Goal: Information Seeking & Learning: Learn about a topic

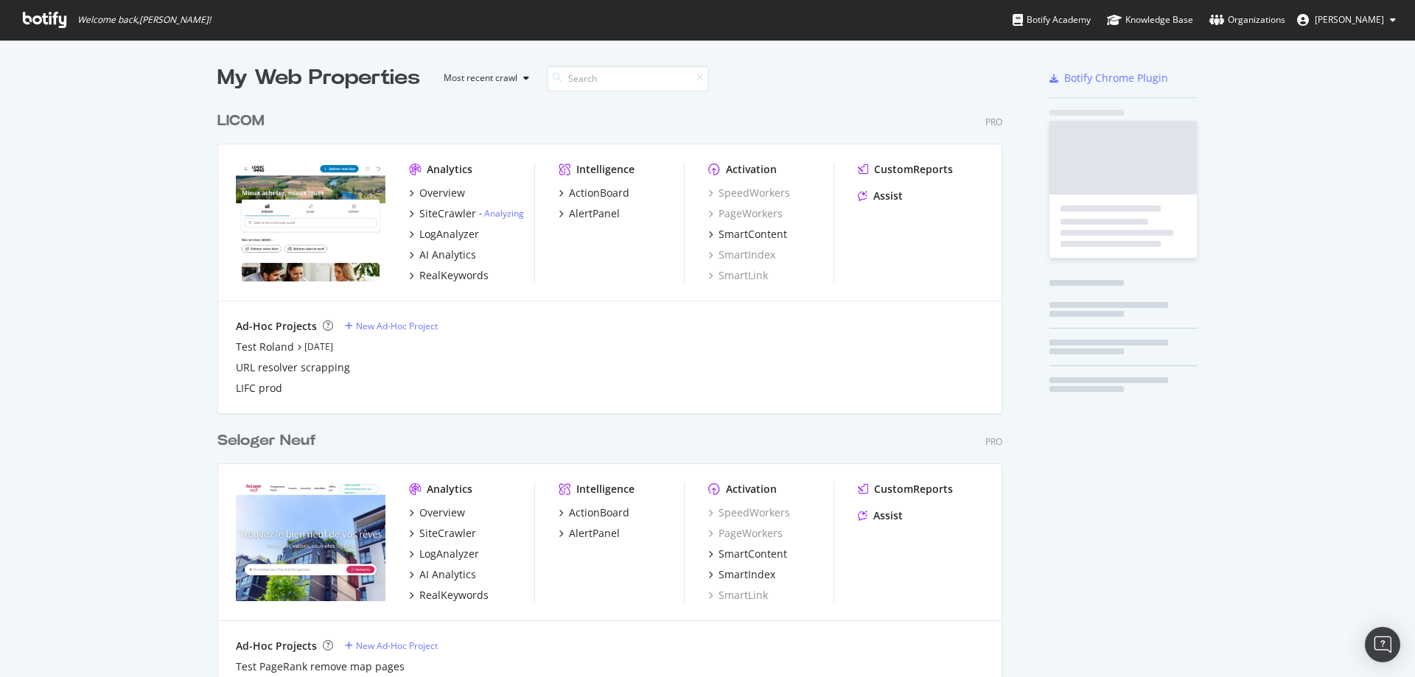
scroll to position [4162, 785]
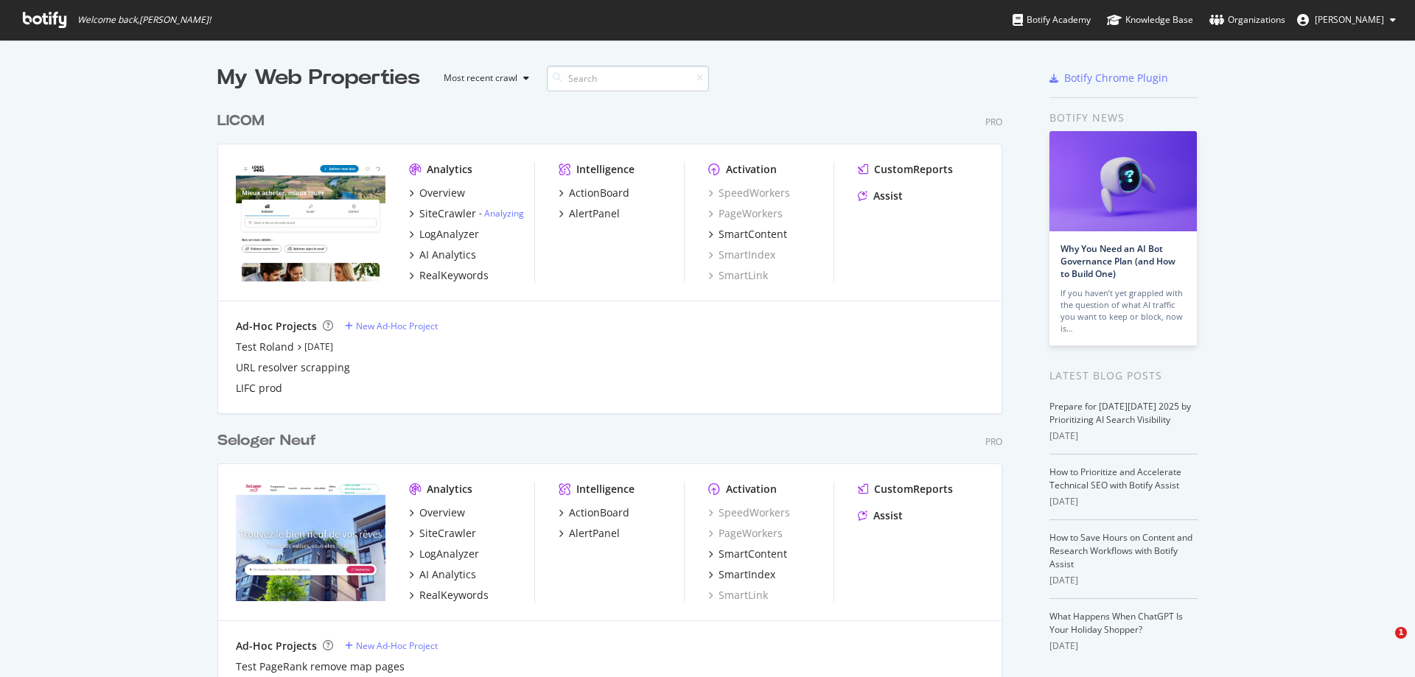
click at [600, 80] on input at bounding box center [628, 79] width 162 height 26
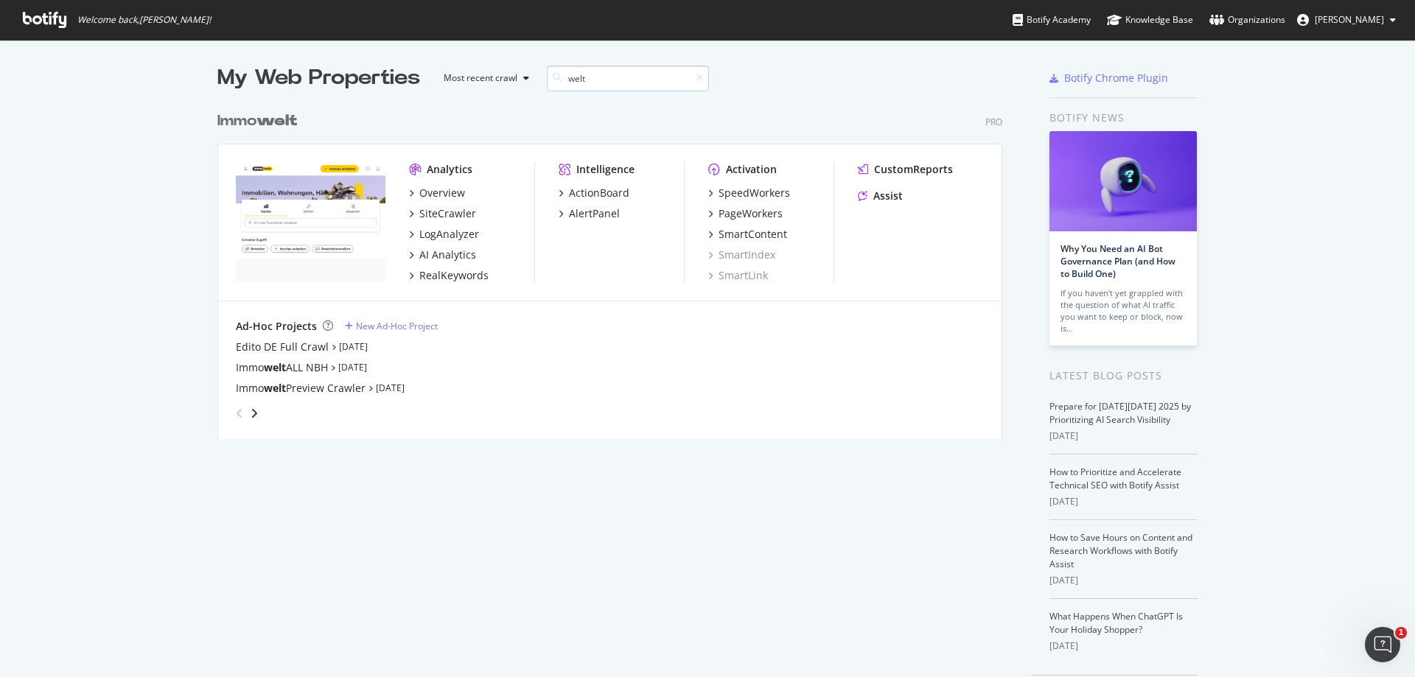
scroll to position [335, 785]
type input "welt"
click at [281, 347] on div "Edito DE Full Crawl" at bounding box center [282, 347] width 93 height 15
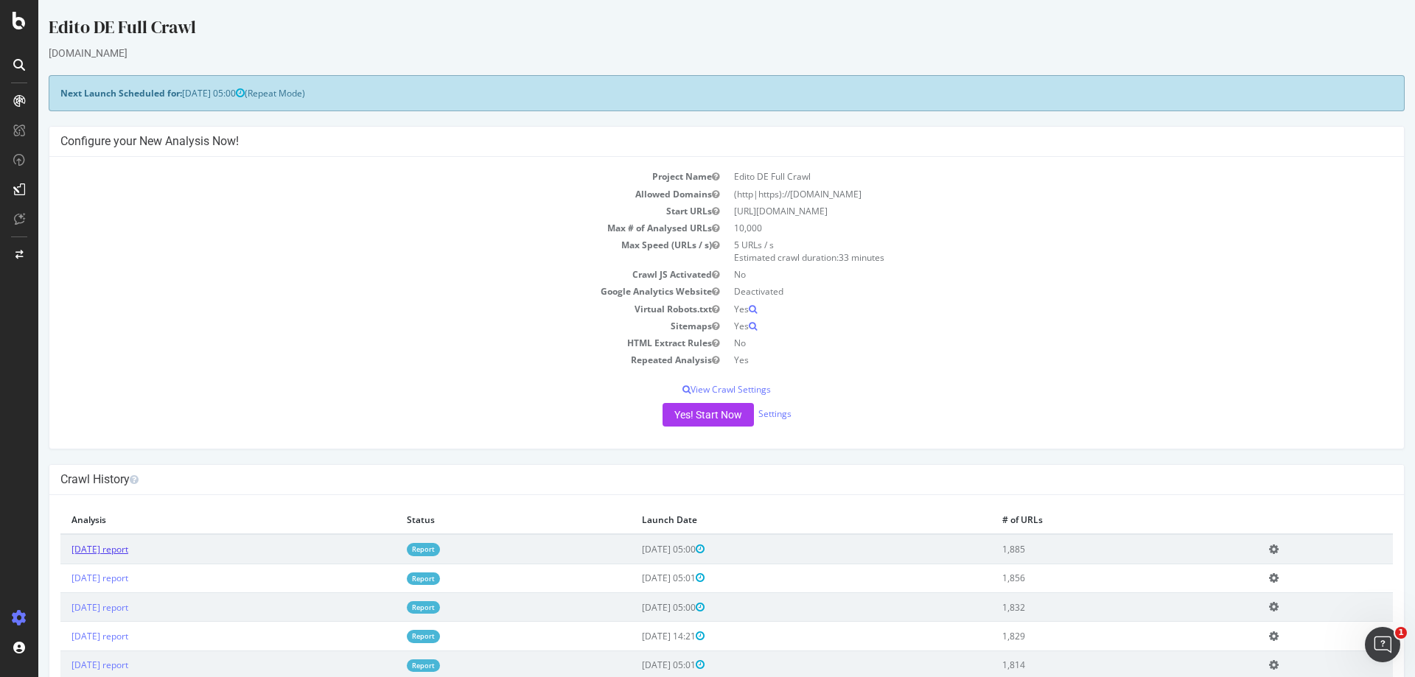
click at [128, 547] on link "[DATE] report" at bounding box center [99, 549] width 57 height 13
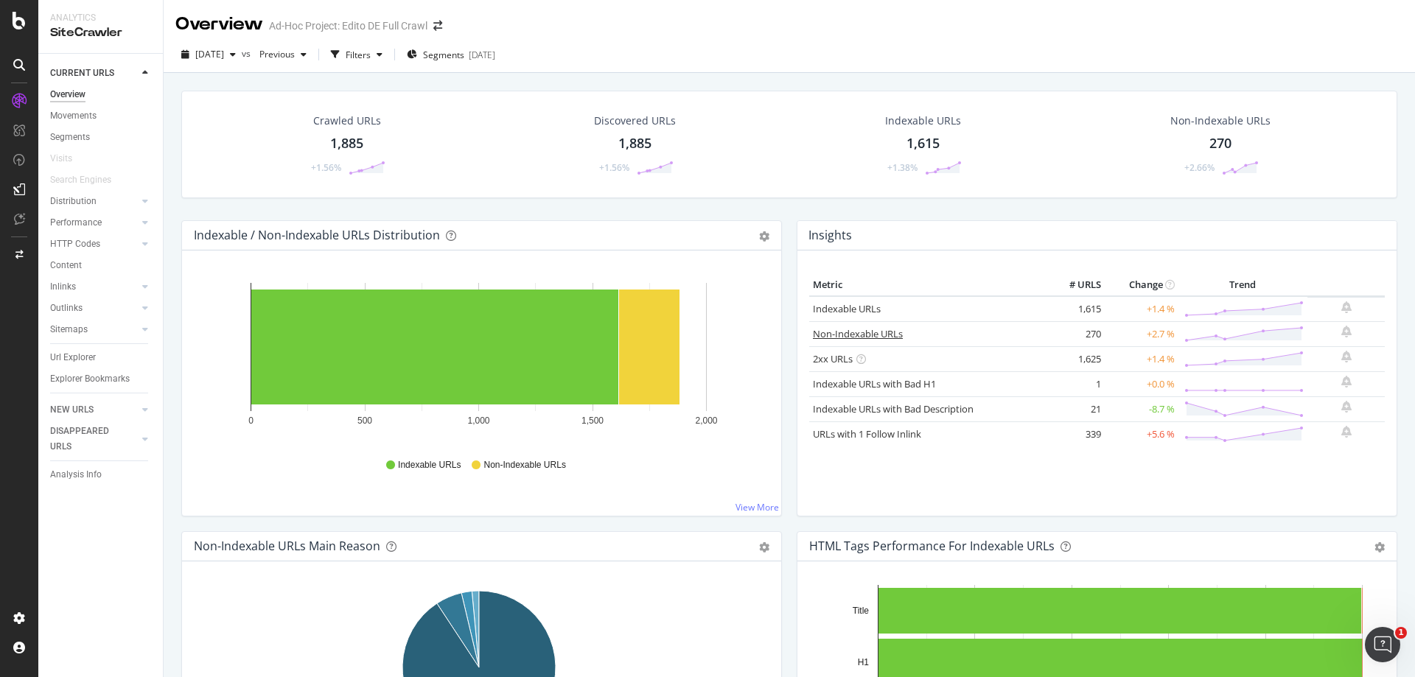
click at [852, 337] on link "Non-Indexable URLs" at bounding box center [858, 333] width 90 height 13
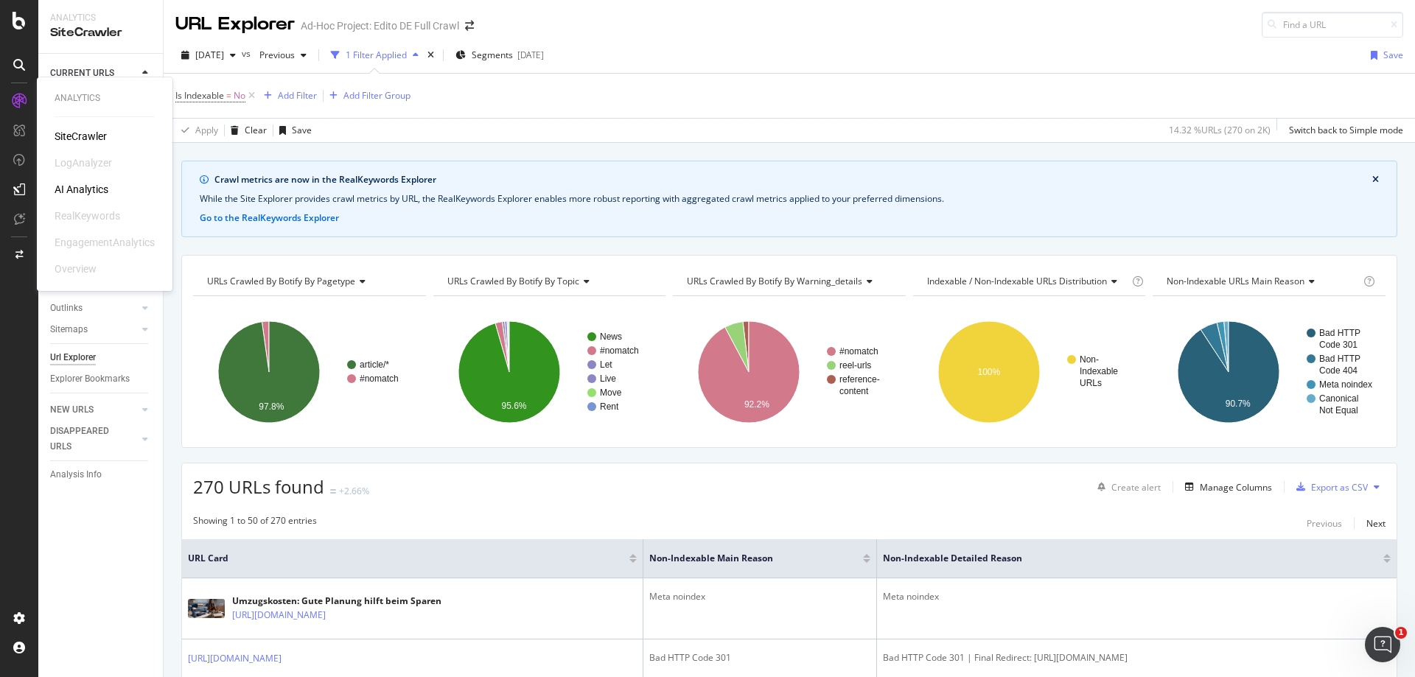
click at [87, 216] on div "RealKeywords" at bounding box center [88, 215] width 66 height 15
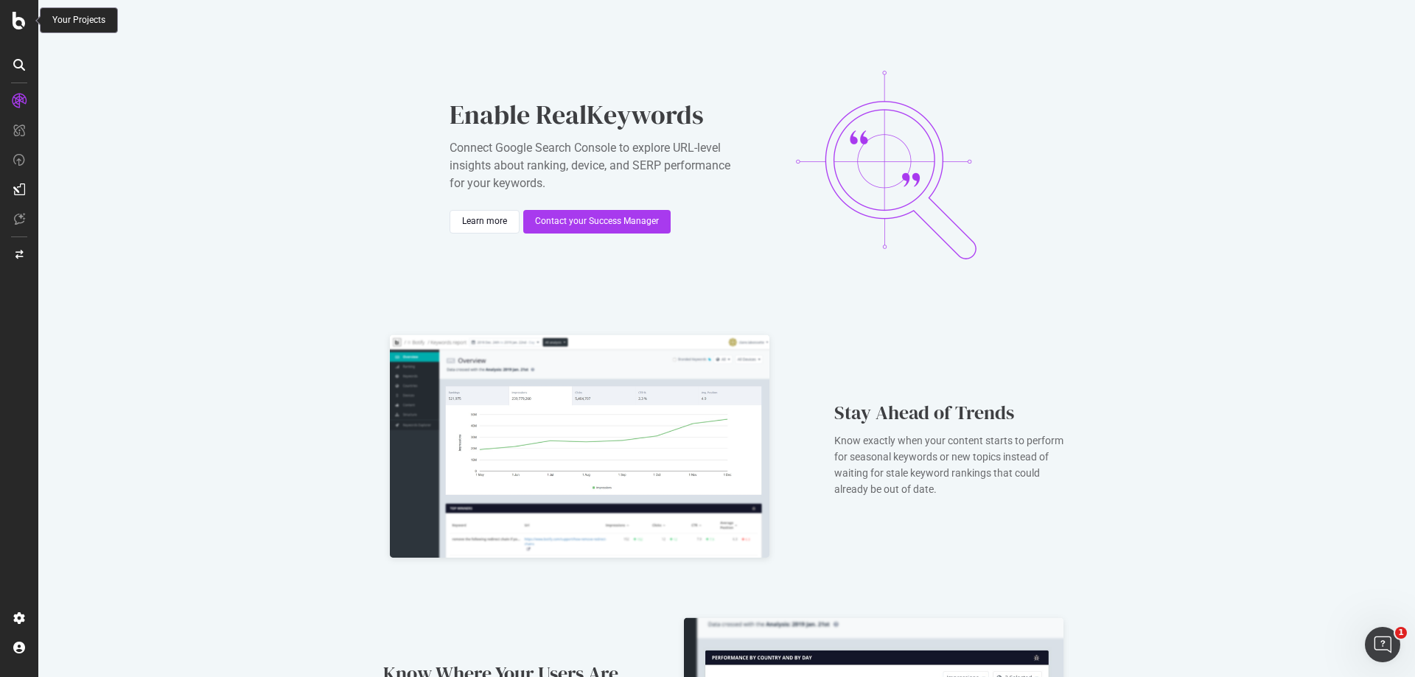
click at [22, 21] on icon at bounding box center [19, 21] width 13 height 18
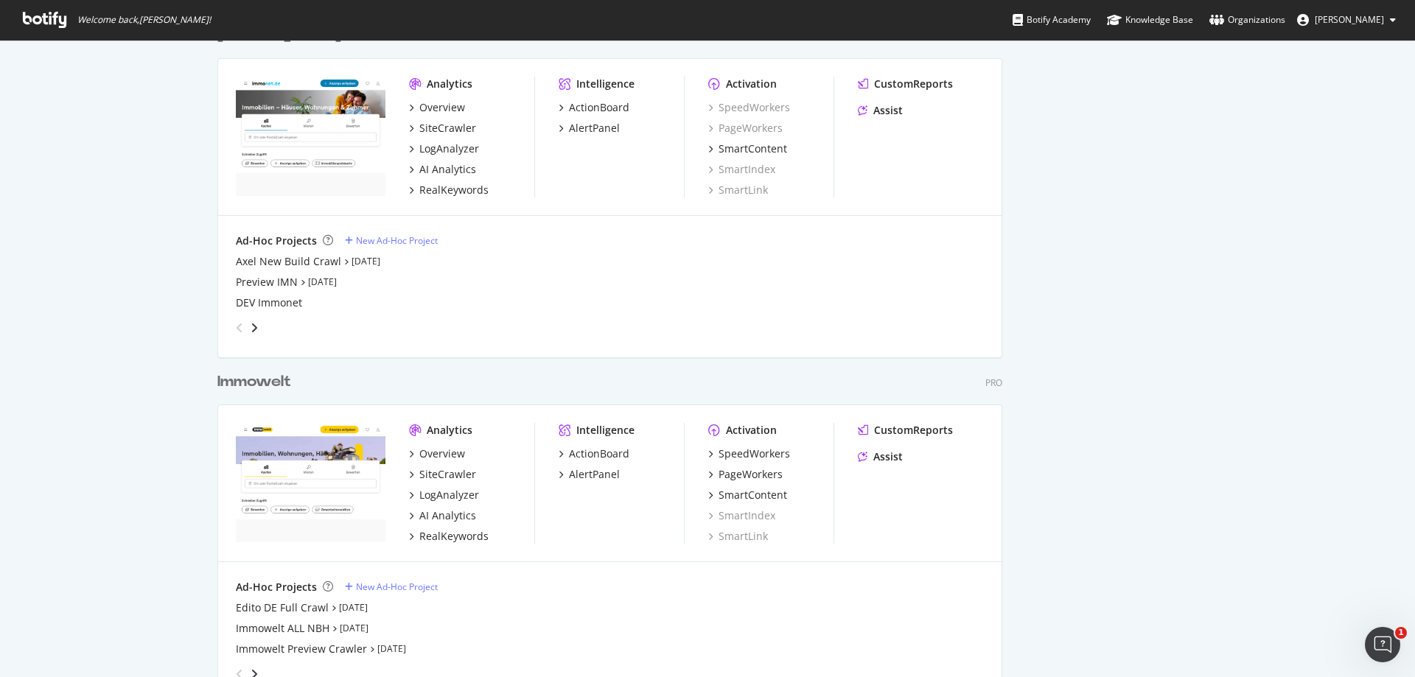
scroll to position [2001, 0]
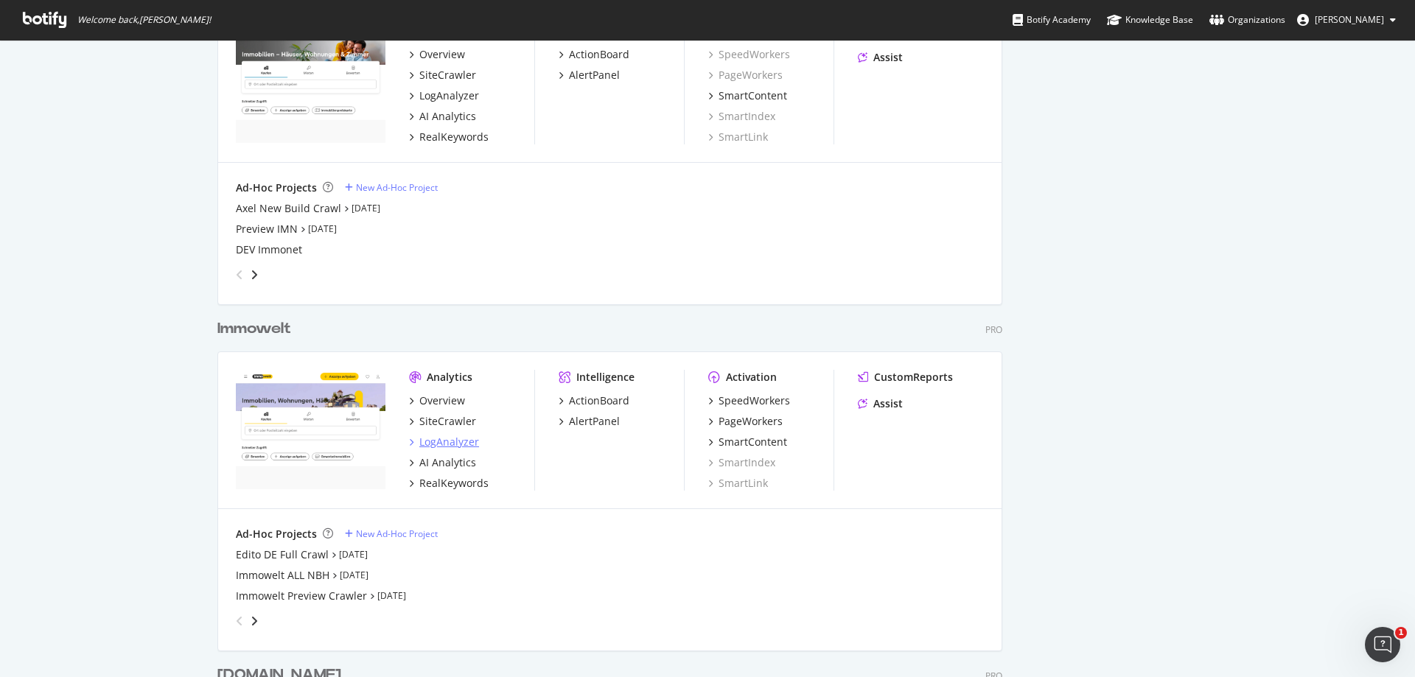
click at [454, 441] on div "LogAnalyzer" at bounding box center [449, 442] width 60 height 15
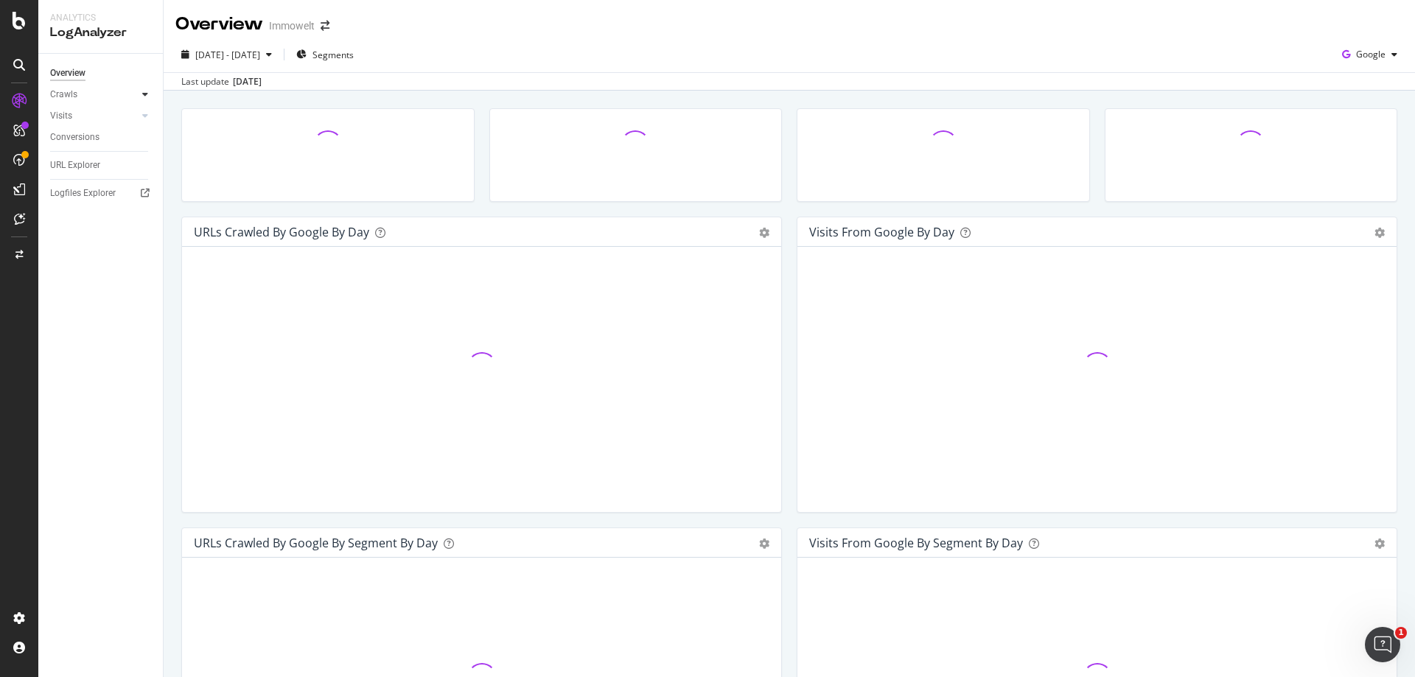
click at [144, 94] on icon at bounding box center [145, 94] width 6 height 9
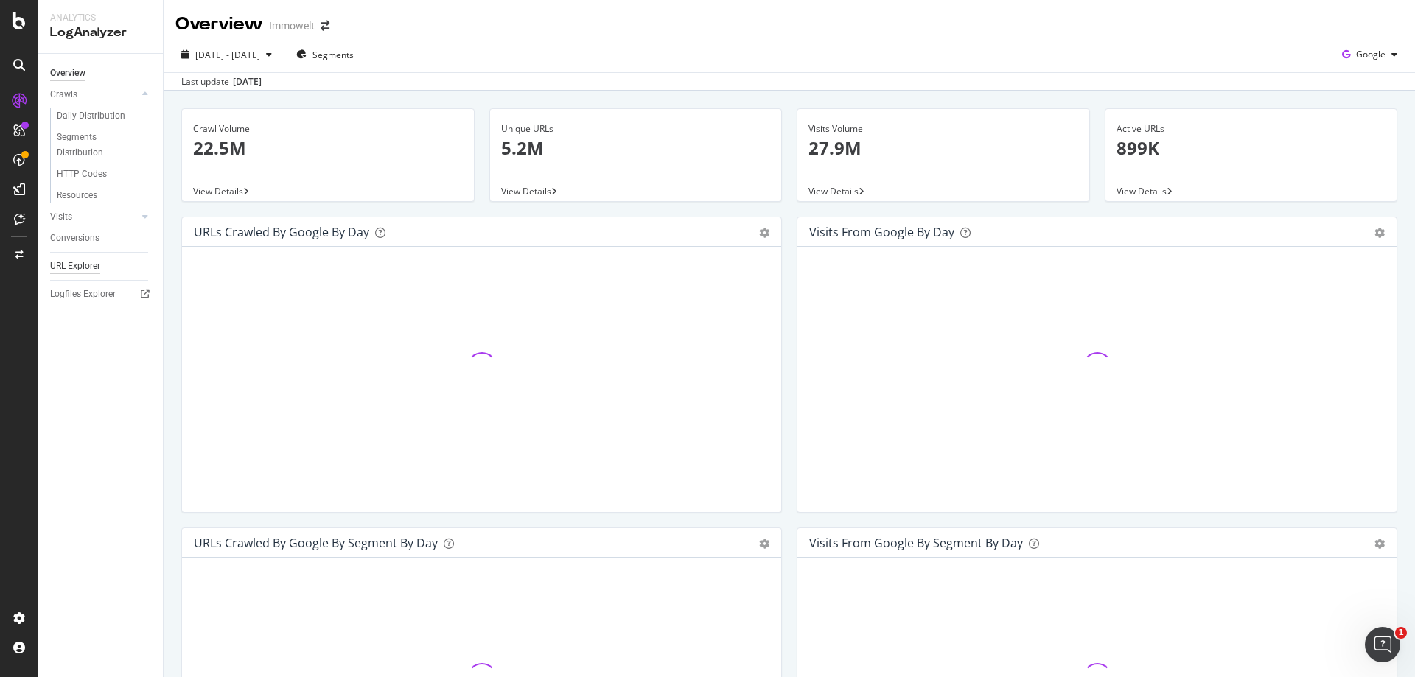
click at [86, 262] on div "URL Explorer" at bounding box center [75, 266] width 50 height 15
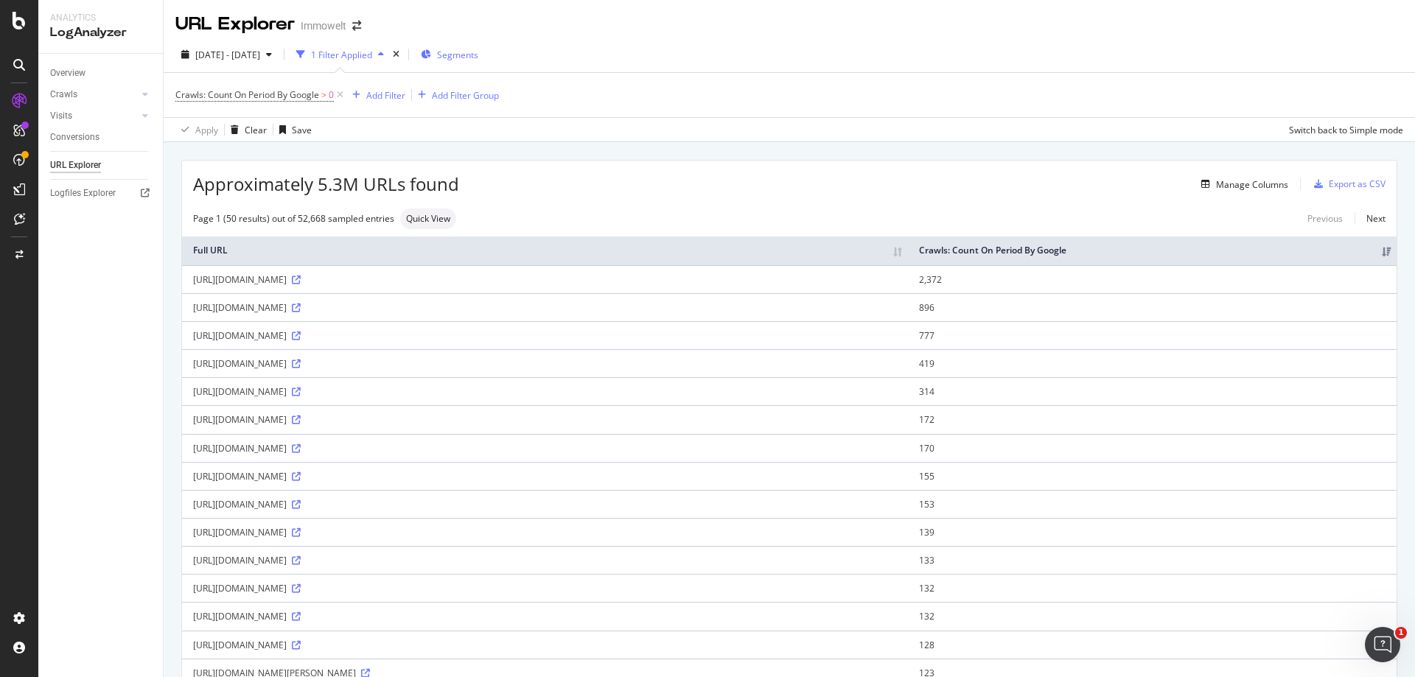
click at [478, 54] on span "Segments" at bounding box center [457, 55] width 41 height 13
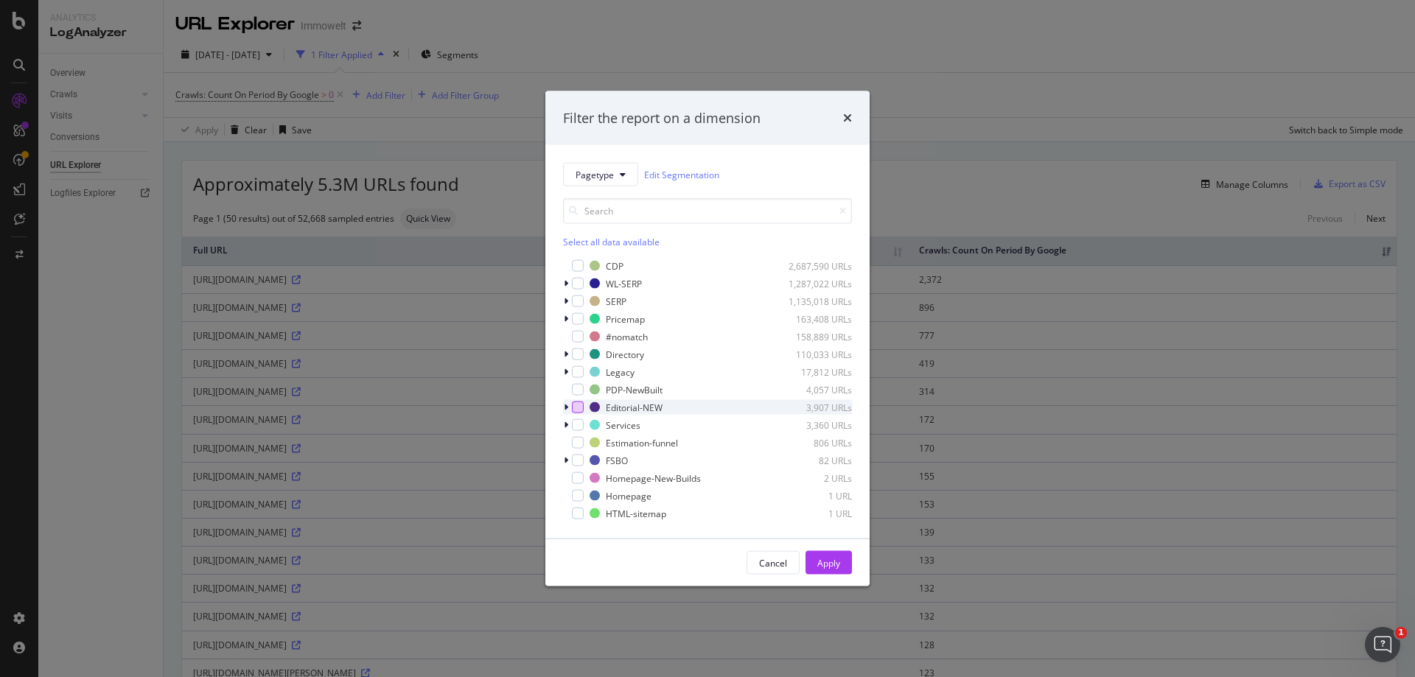
click at [578, 402] on div "modal" at bounding box center [578, 408] width 12 height 12
click at [829, 567] on div "Apply" at bounding box center [828, 562] width 23 height 13
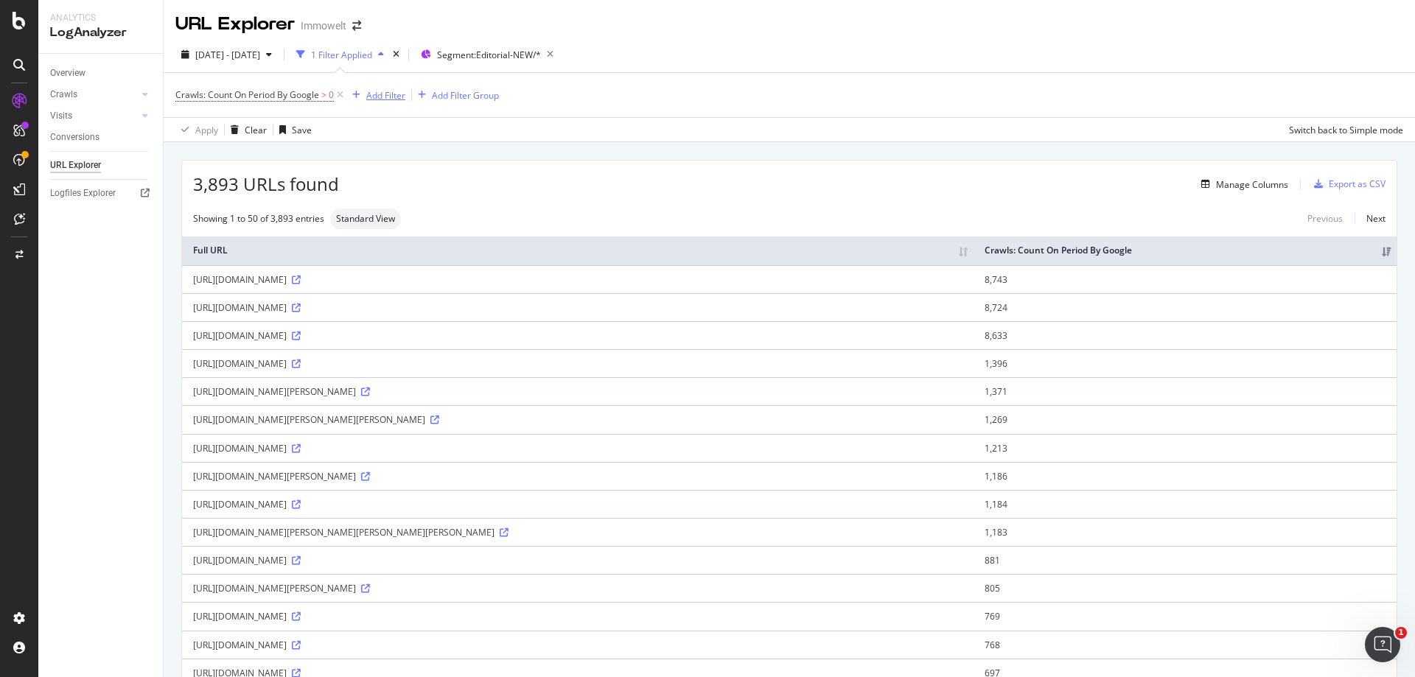
click at [385, 90] on div "Add Filter" at bounding box center [385, 95] width 39 height 13
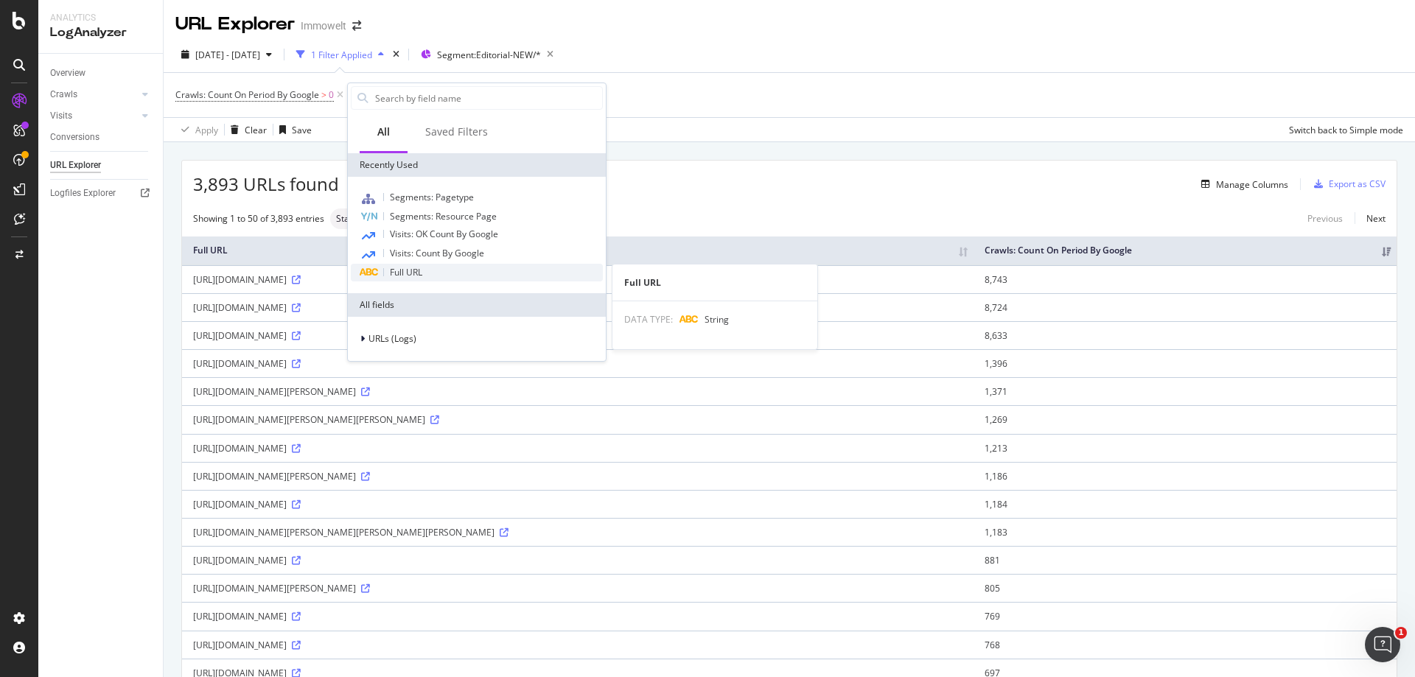
click at [432, 266] on div "Full URL" at bounding box center [477, 273] width 252 height 18
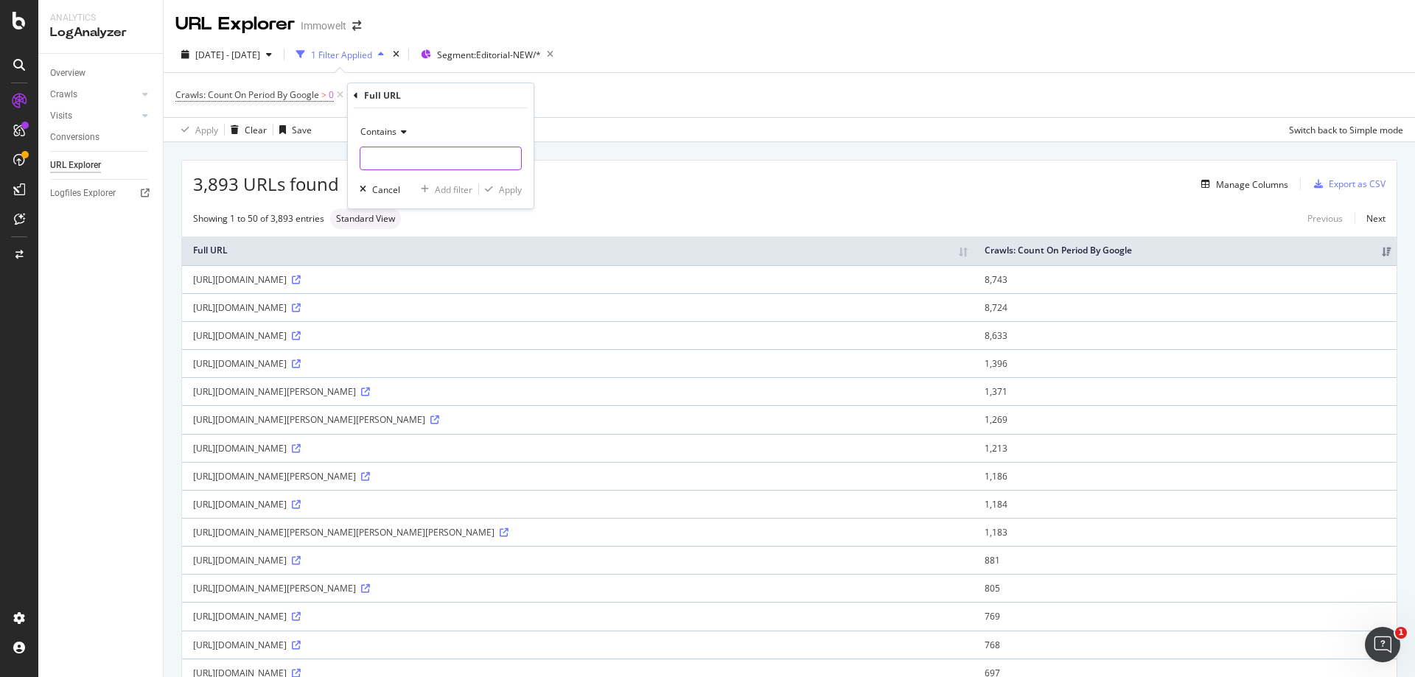
click at [402, 153] on input "text" at bounding box center [440, 159] width 161 height 24
type input "indexedsearch"
click at [520, 192] on div "Apply" at bounding box center [510, 189] width 23 height 13
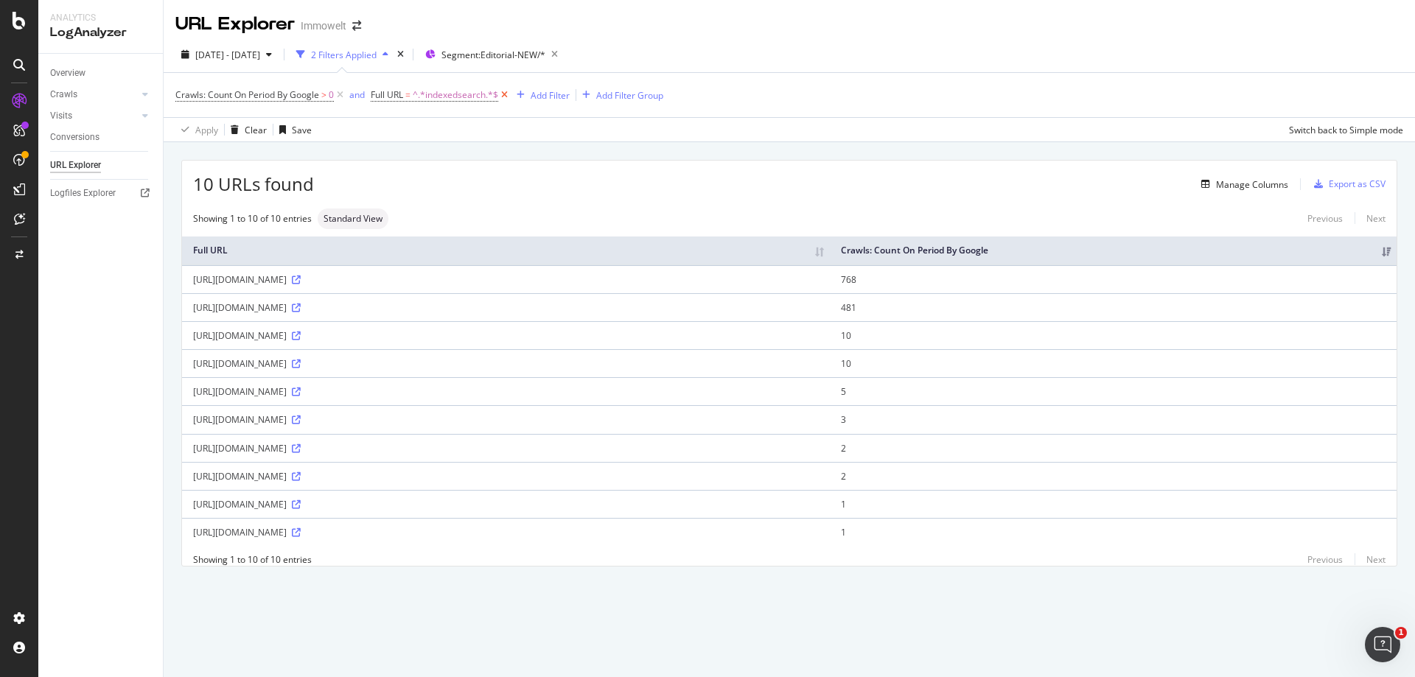
click at [505, 96] on icon at bounding box center [504, 95] width 13 height 15
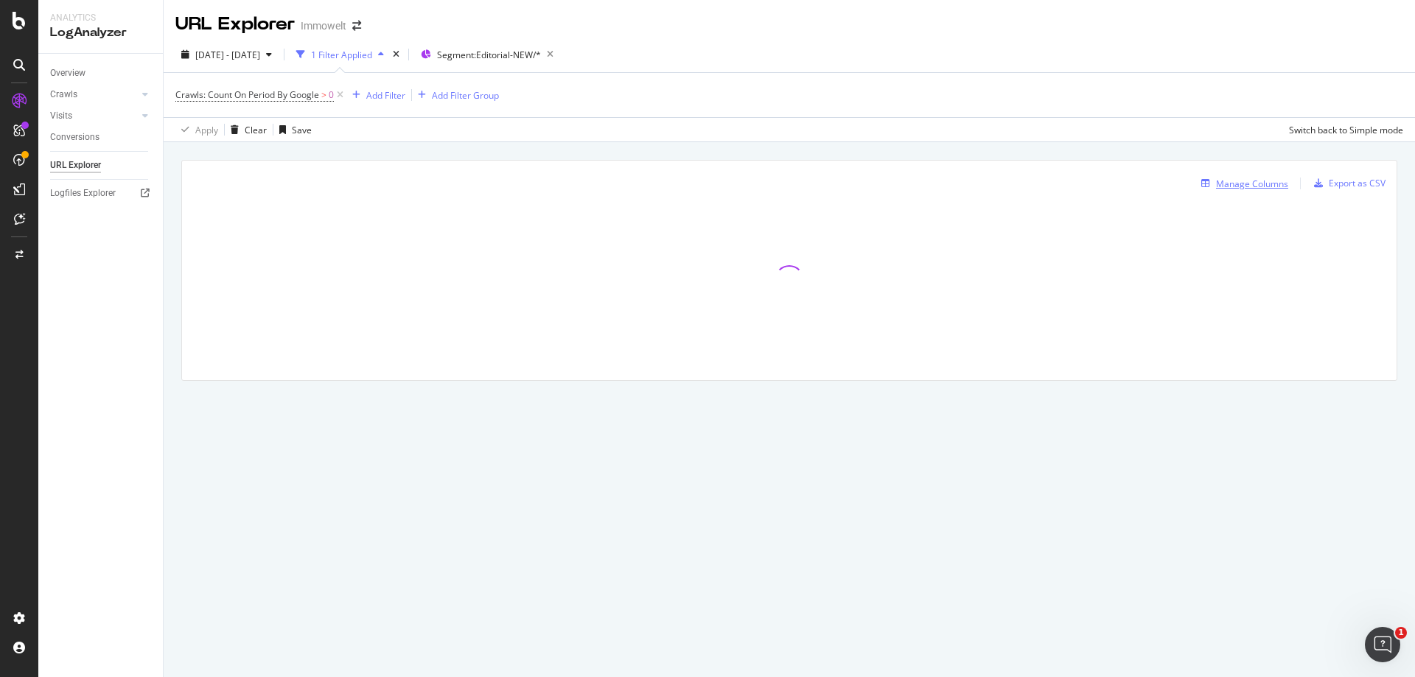
click at [1259, 178] on div "Manage Columns" at bounding box center [1252, 184] width 72 height 13
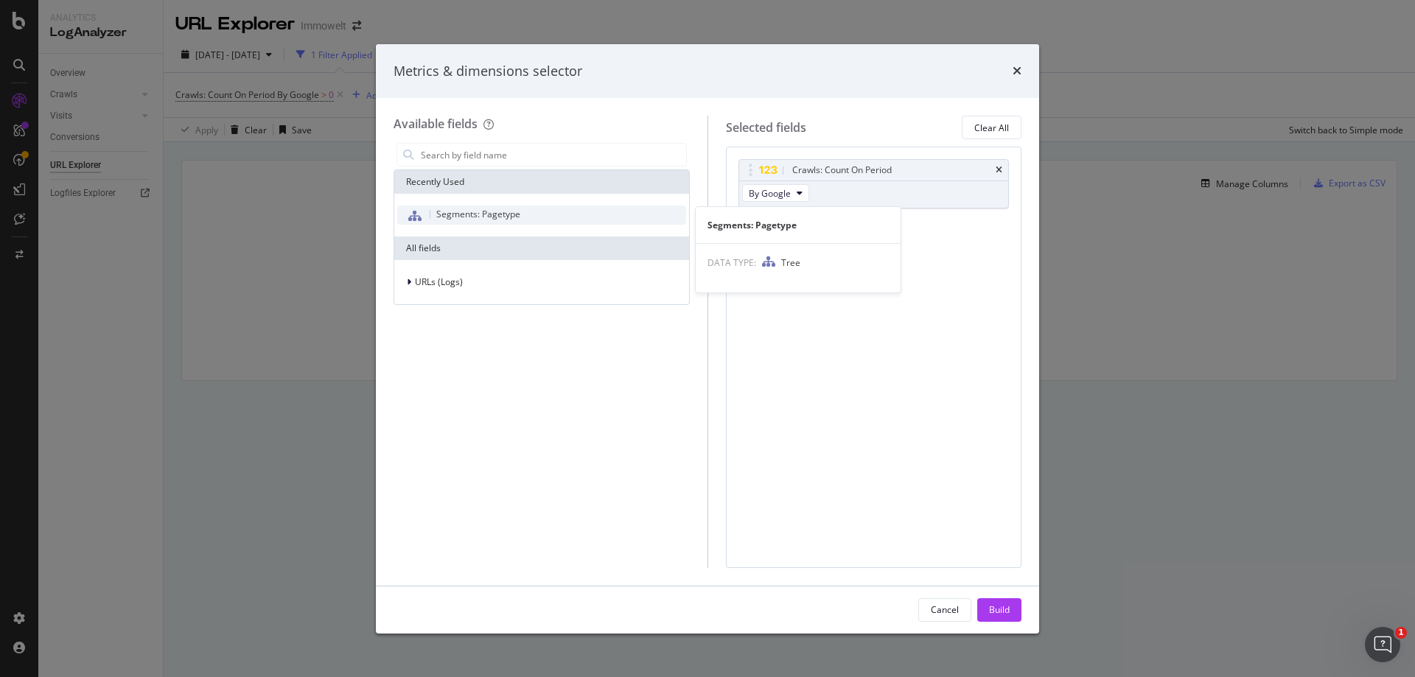
click at [530, 212] on div "Segments: Pagetype" at bounding box center [541, 215] width 289 height 19
click at [1002, 610] on div "Build" at bounding box center [999, 609] width 21 height 13
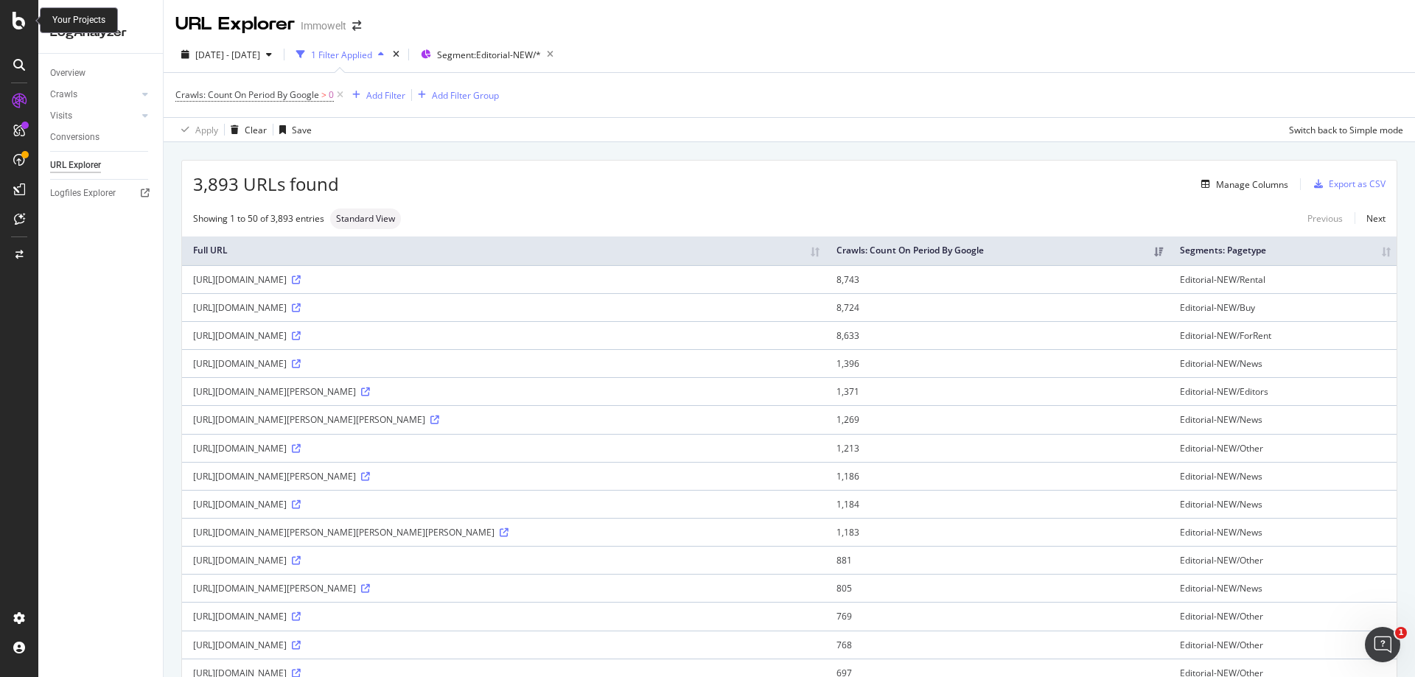
click at [23, 24] on icon at bounding box center [19, 21] width 13 height 18
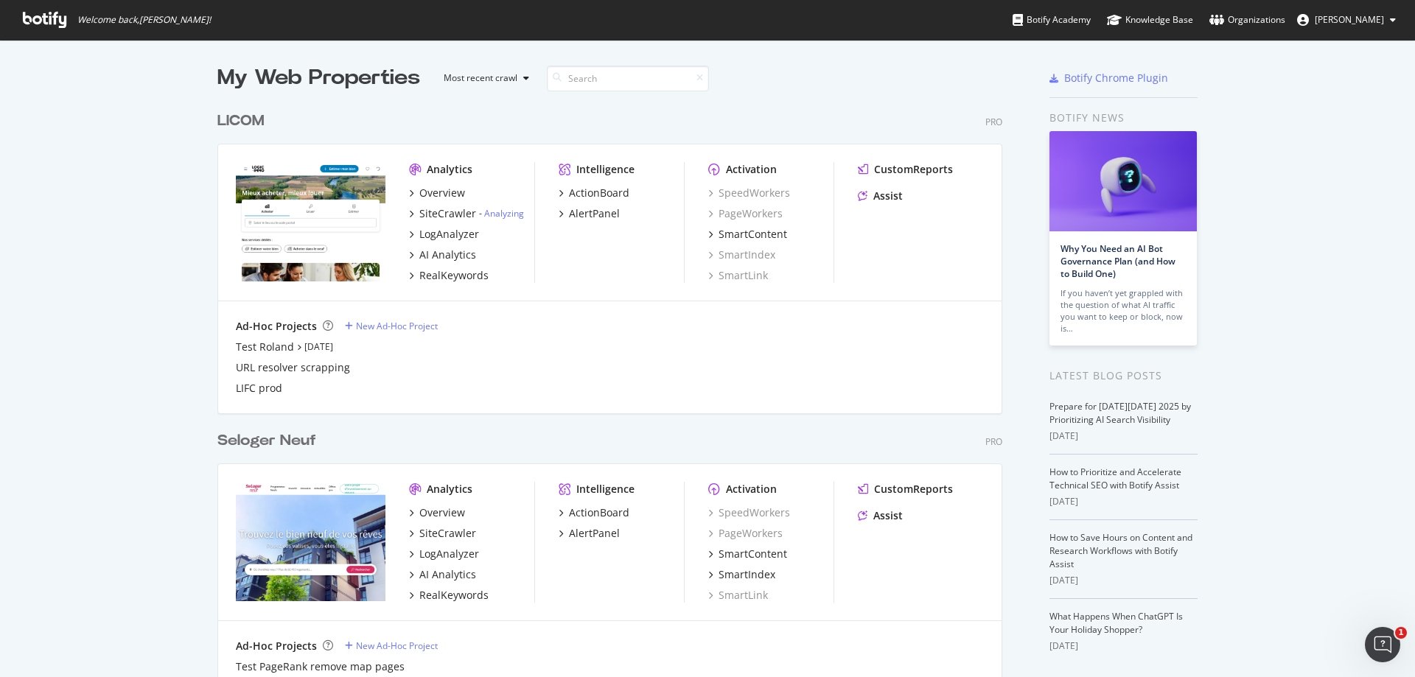
scroll to position [666, 1392]
click at [597, 80] on input at bounding box center [628, 79] width 162 height 26
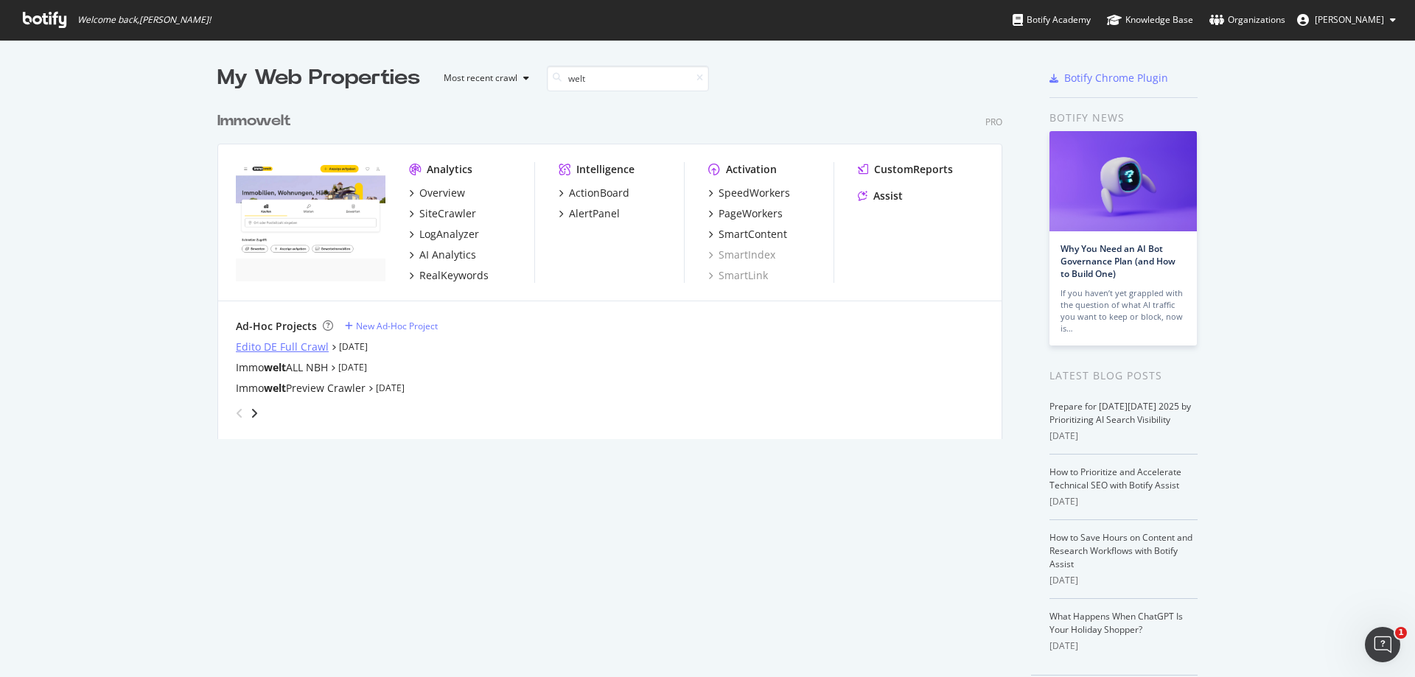
type input "welt"
click at [292, 345] on div "Edito DE Full Crawl" at bounding box center [282, 347] width 93 height 15
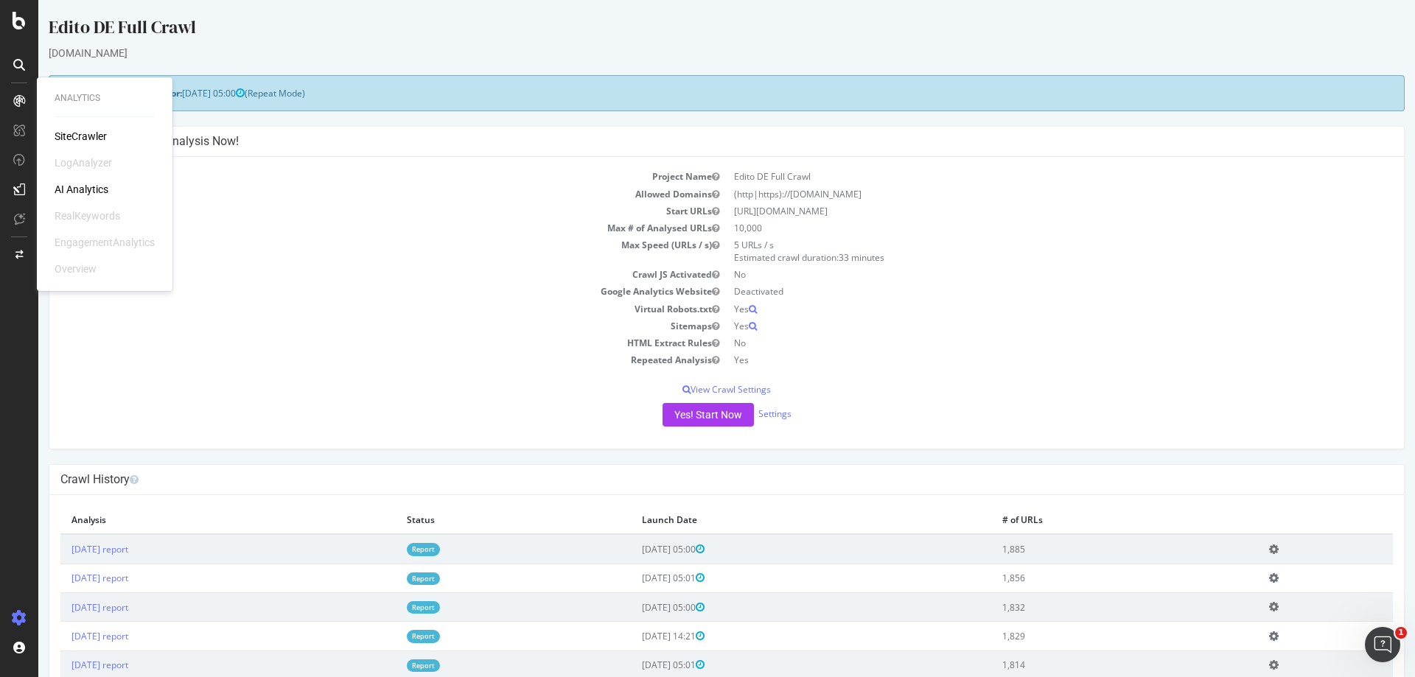
click at [88, 137] on div "SiteCrawler" at bounding box center [81, 136] width 52 height 15
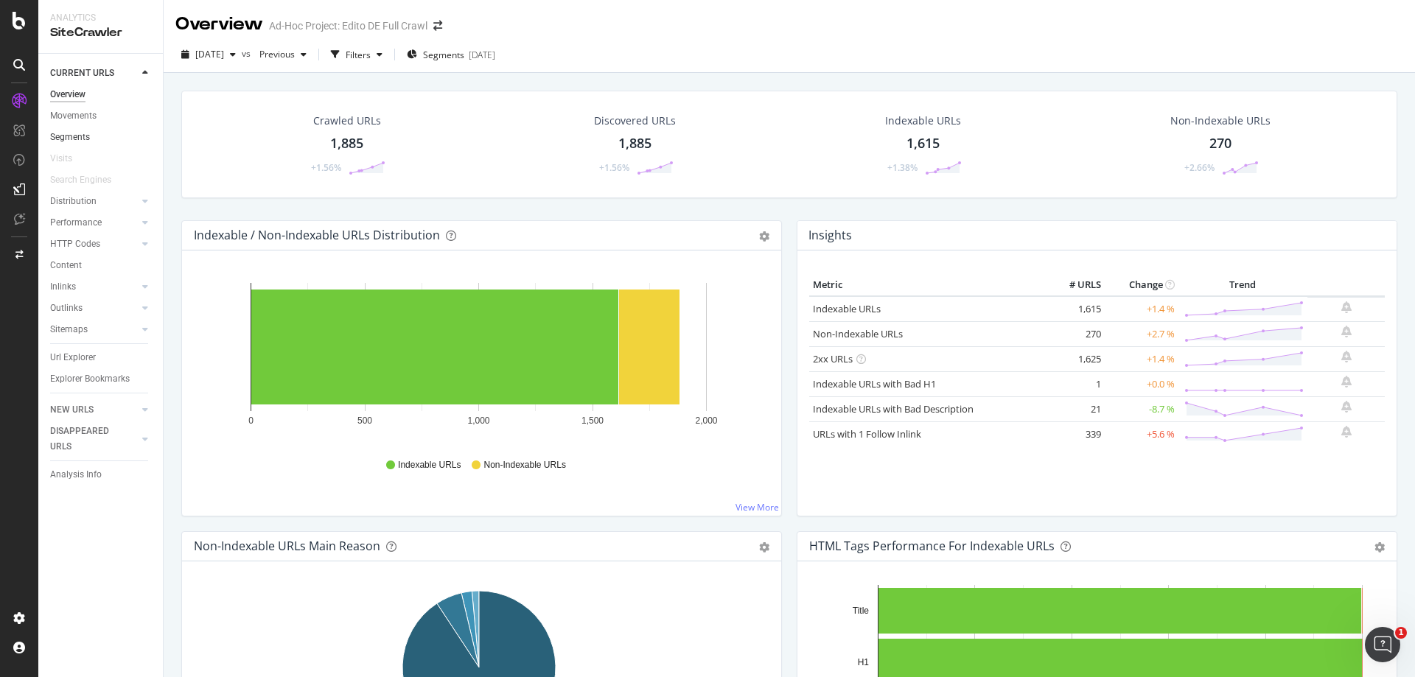
click at [92, 137] on link "Segments" at bounding box center [101, 137] width 102 height 15
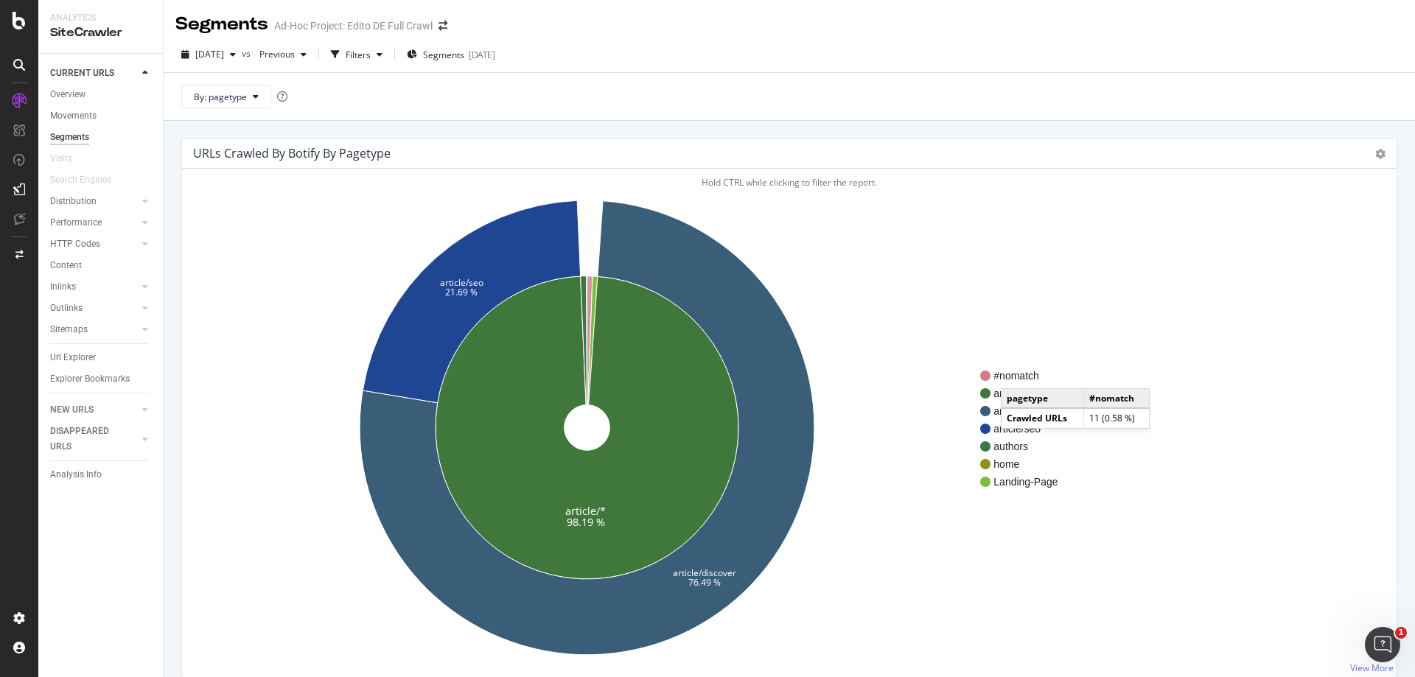
click at [1015, 374] on span "#nomatch" at bounding box center [1027, 375] width 69 height 15
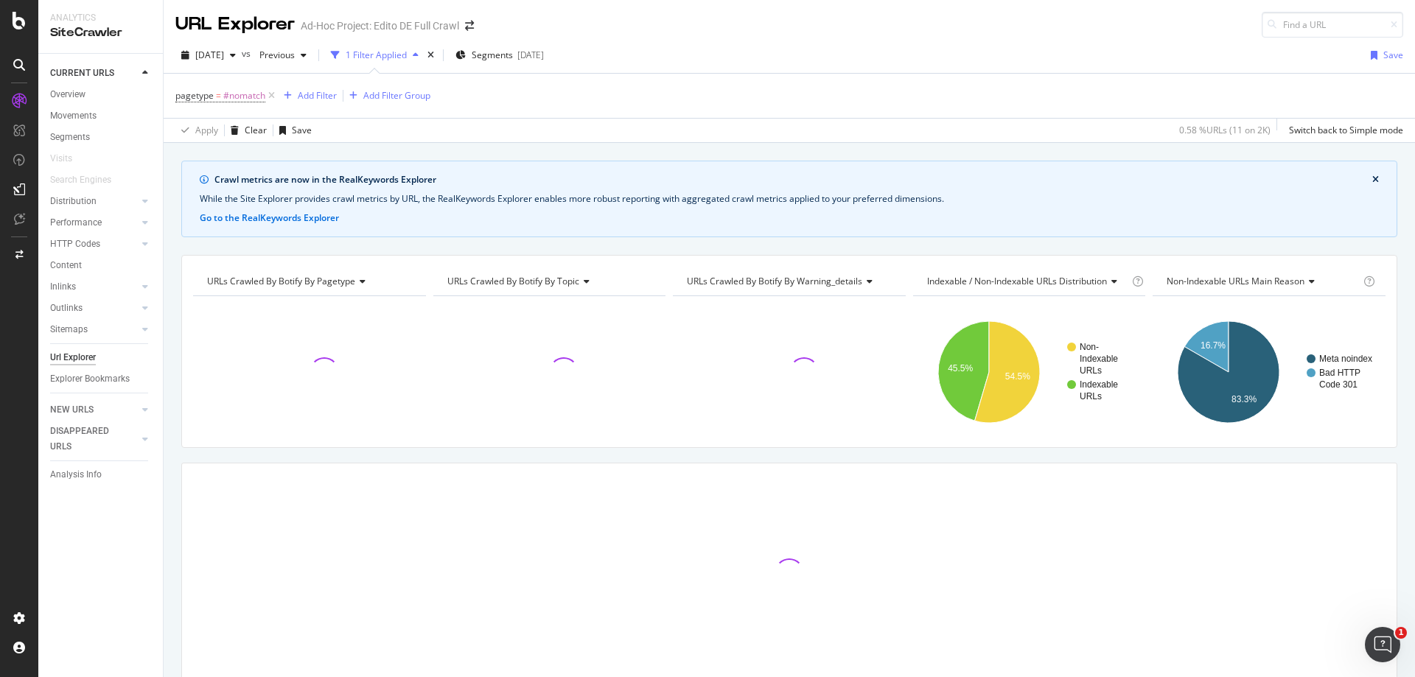
click at [1372, 179] on icon "close banner" at bounding box center [1375, 179] width 7 height 9
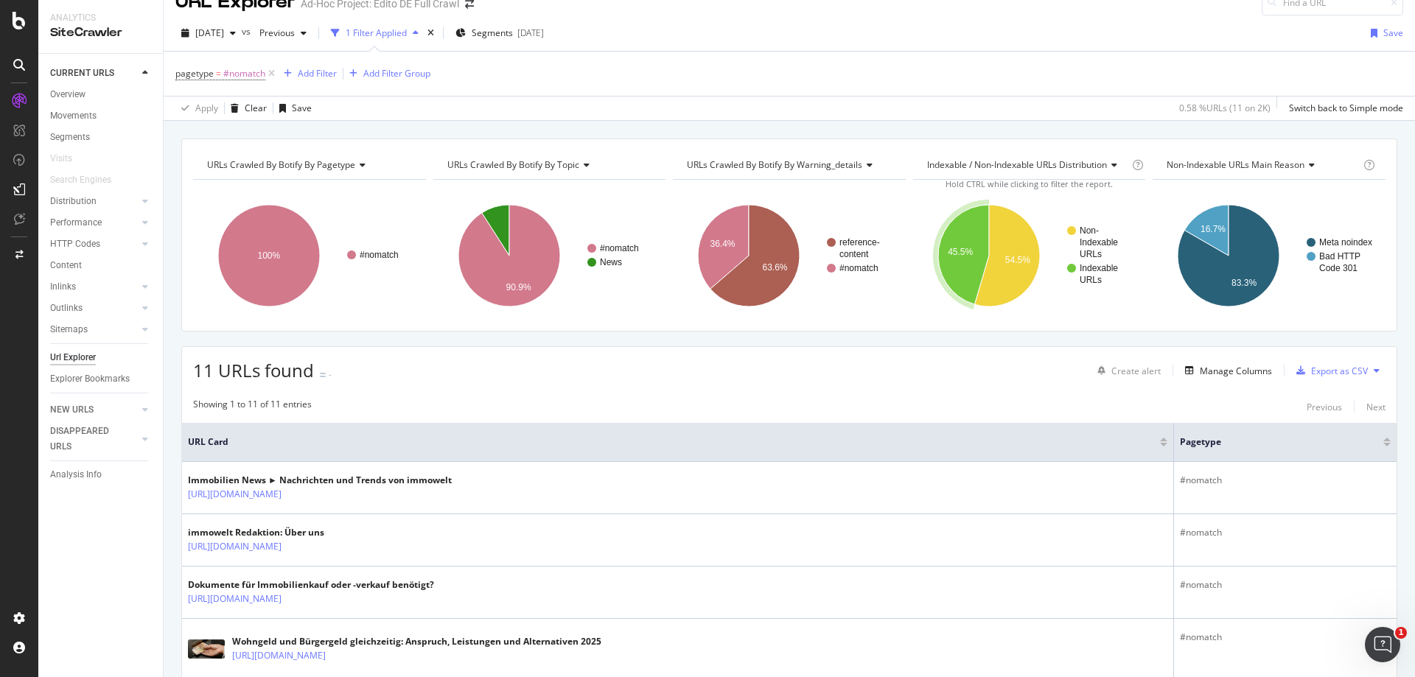
scroll to position [21, 0]
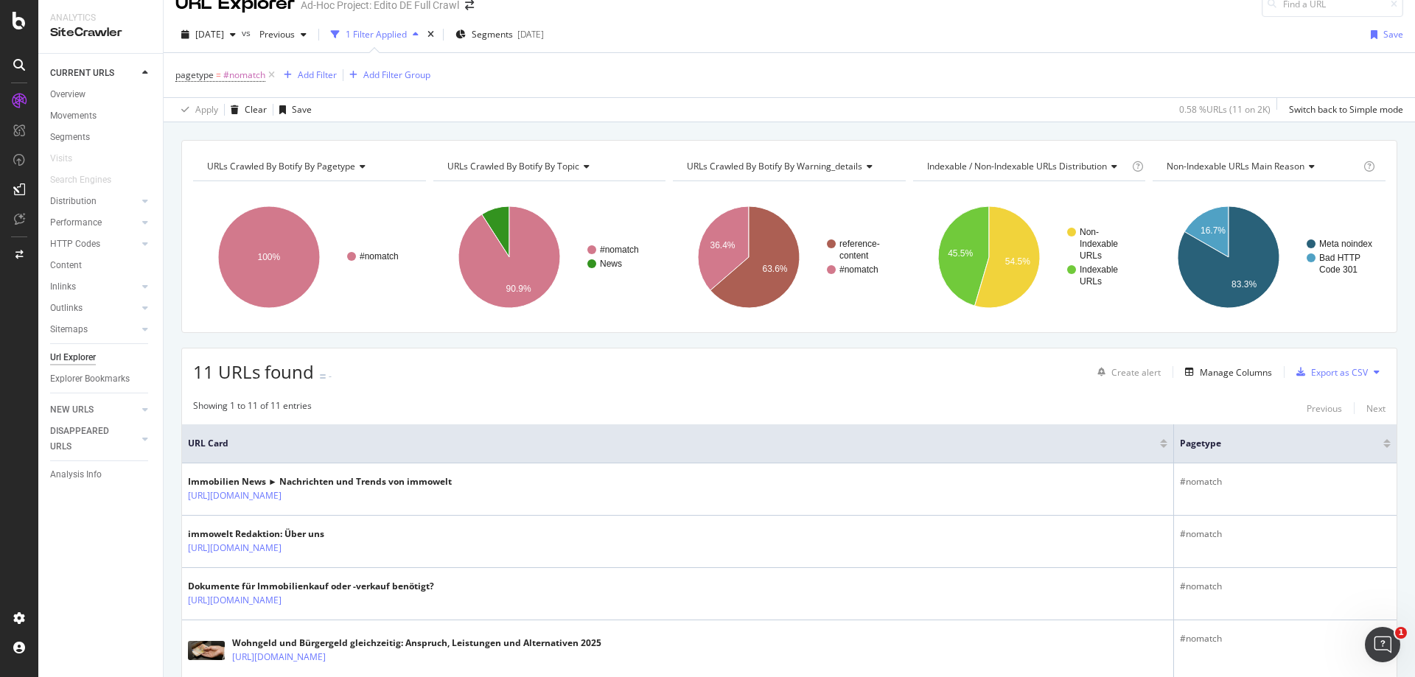
click at [1253, 161] on span "Non-Indexable URLs Main Reason" at bounding box center [1235, 166] width 138 height 13
type input "warn"
click at [1243, 197] on span "URLs Crawled By Botify By warning_details" at bounding box center [1262, 204] width 174 height 15
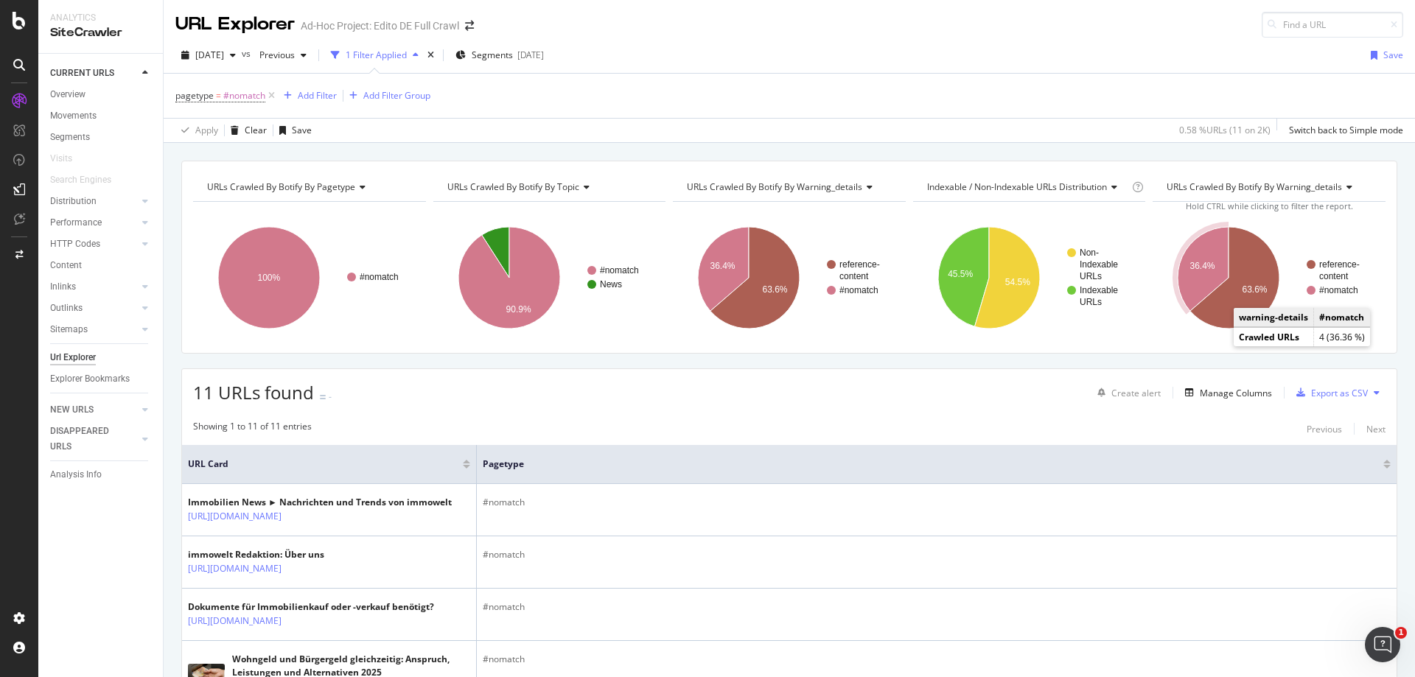
click at [1326, 292] on text "#nomatch" at bounding box center [1338, 290] width 39 height 10
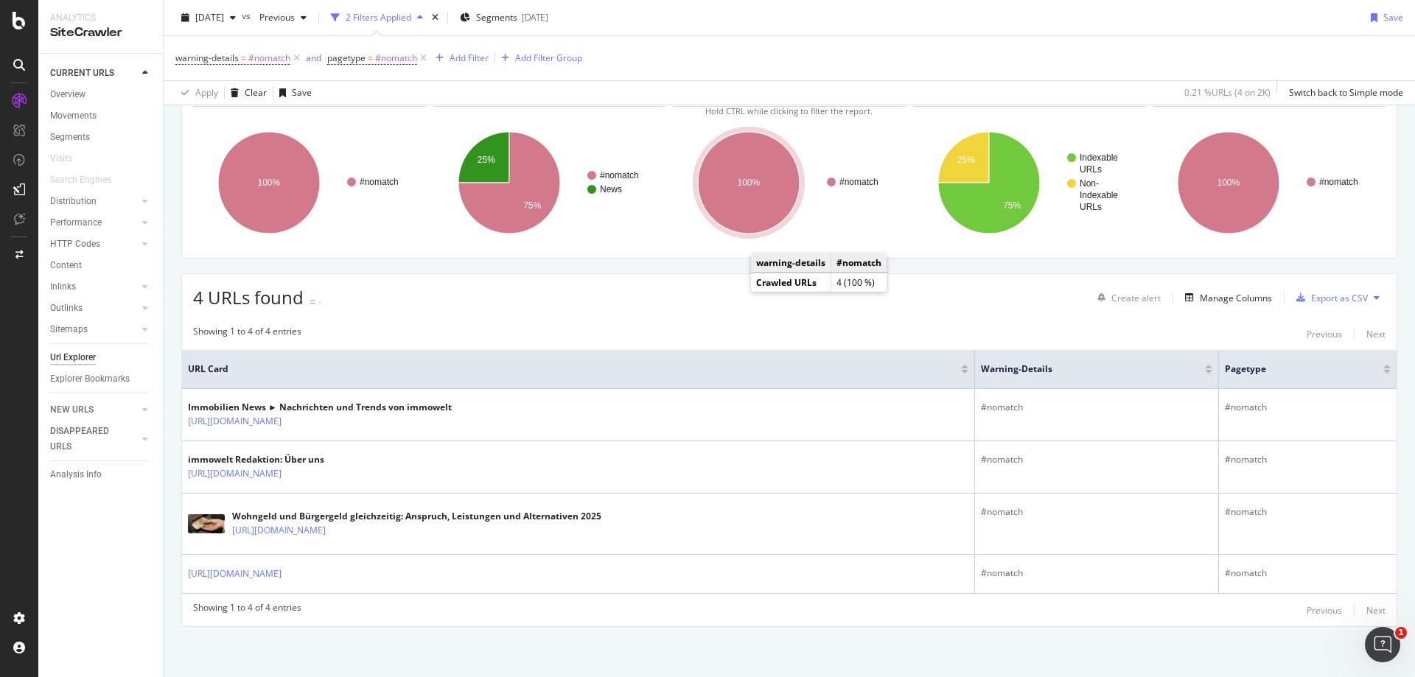
scroll to position [97, 0]
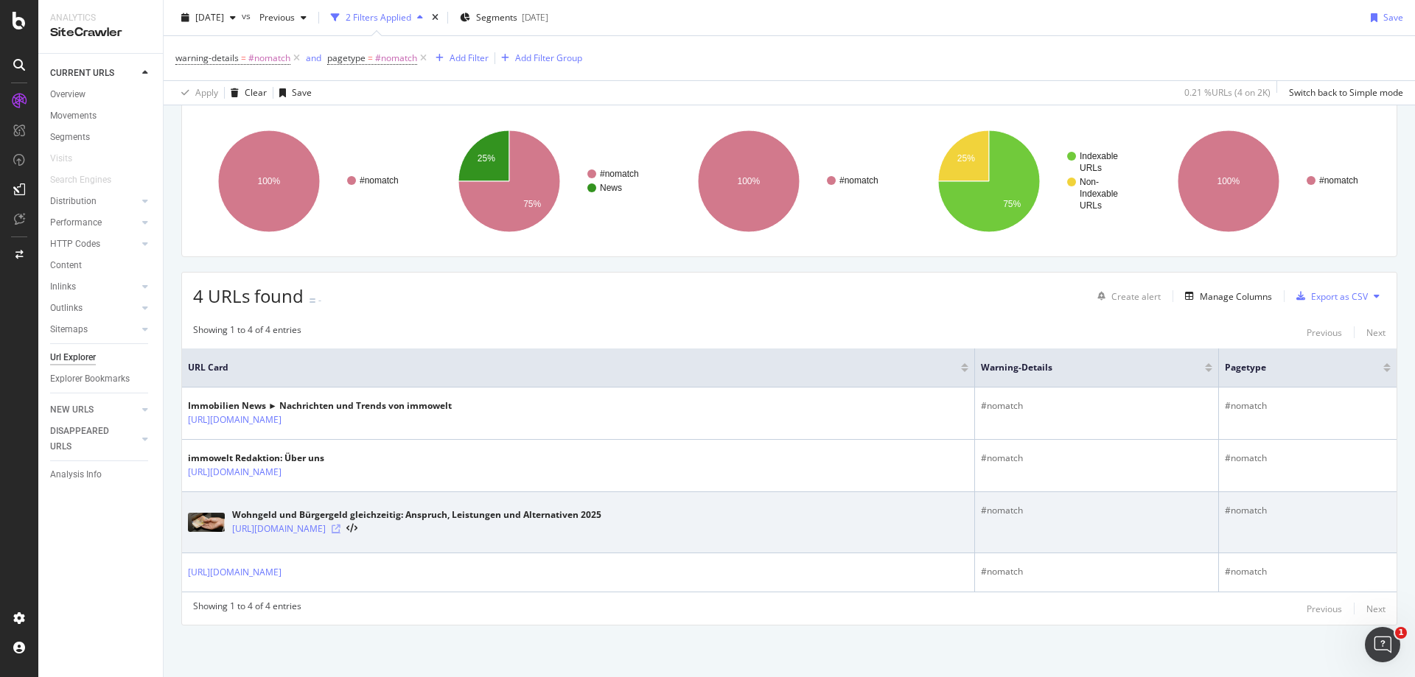
click at [340, 532] on icon at bounding box center [336, 529] width 9 height 9
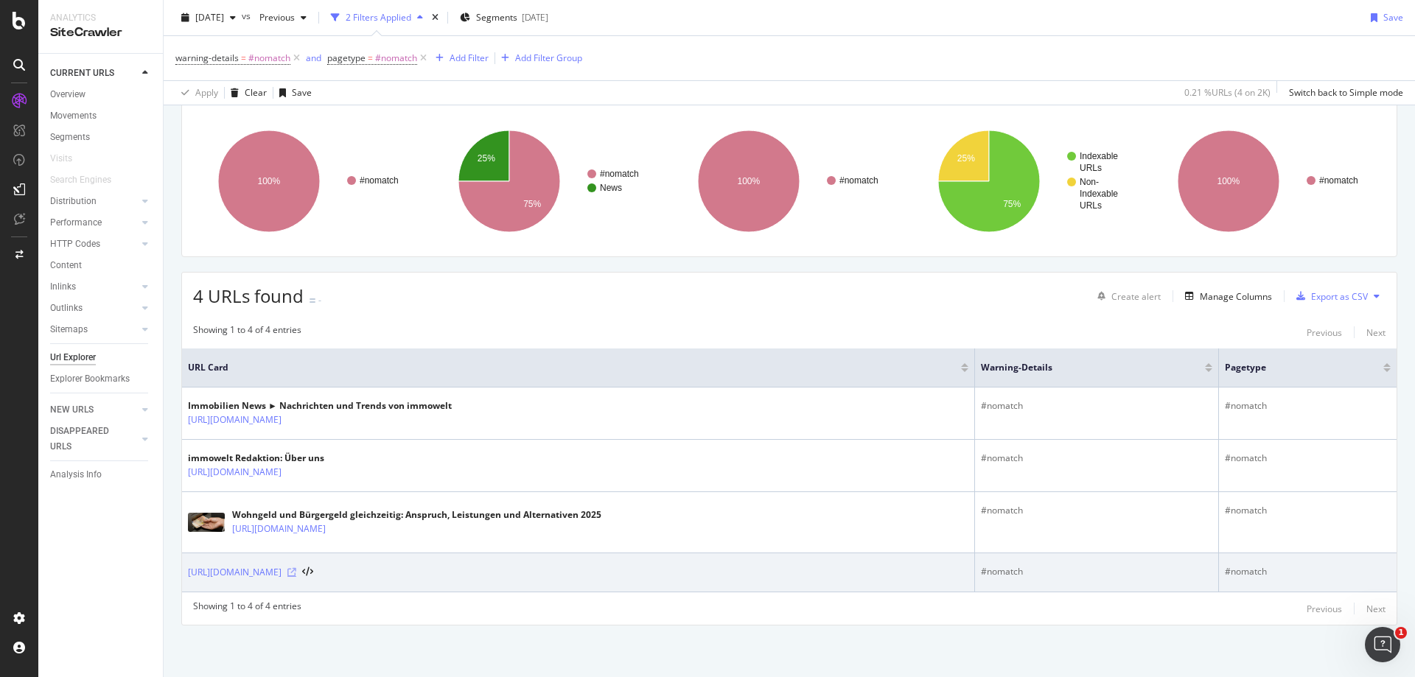
click at [296, 573] on icon at bounding box center [291, 572] width 9 height 9
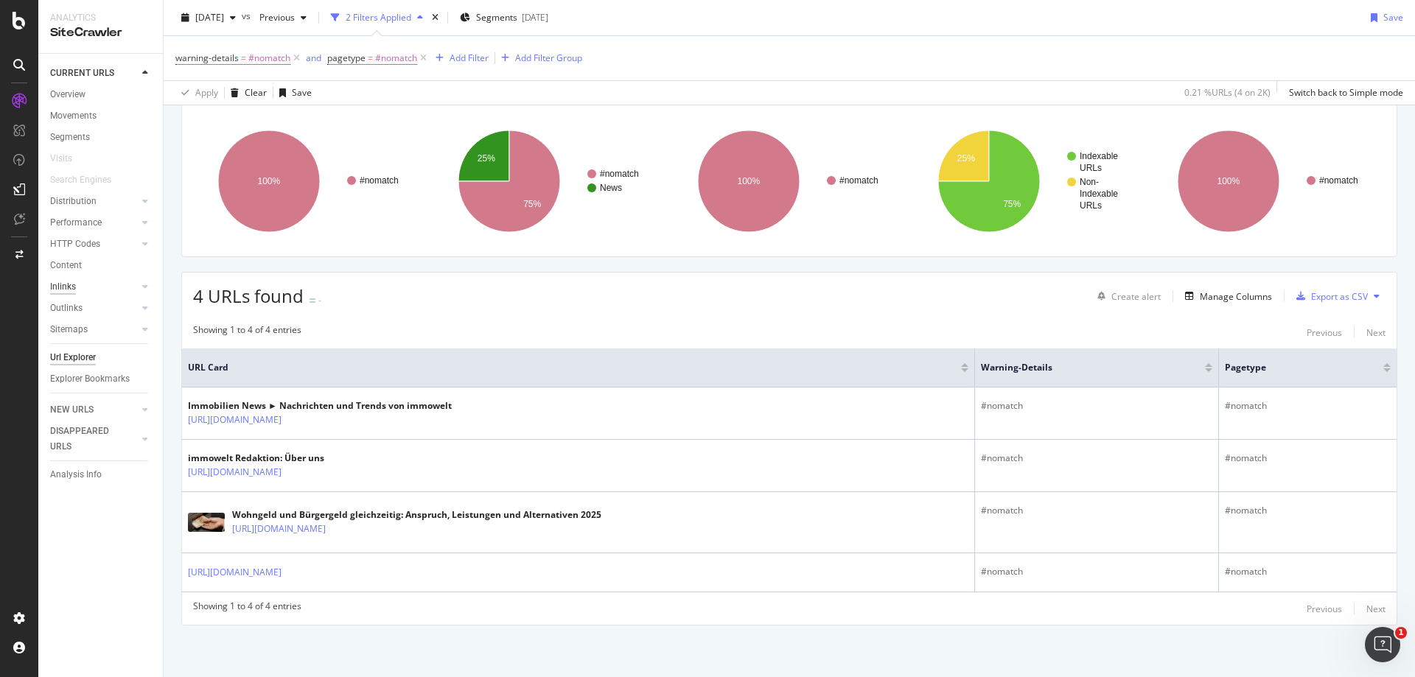
click at [63, 288] on div "Inlinks" at bounding box center [63, 286] width 26 height 15
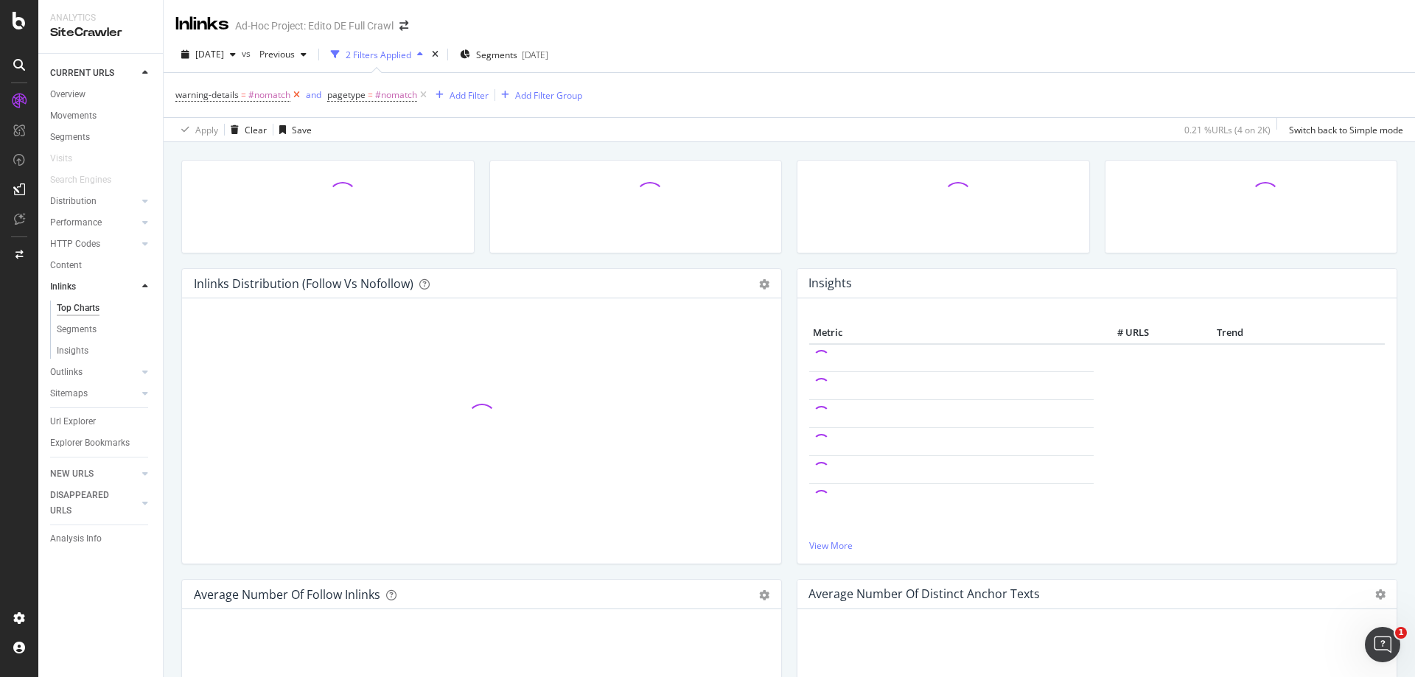
click at [300, 91] on icon at bounding box center [296, 95] width 13 height 15
click at [276, 95] on icon at bounding box center [271, 95] width 13 height 15
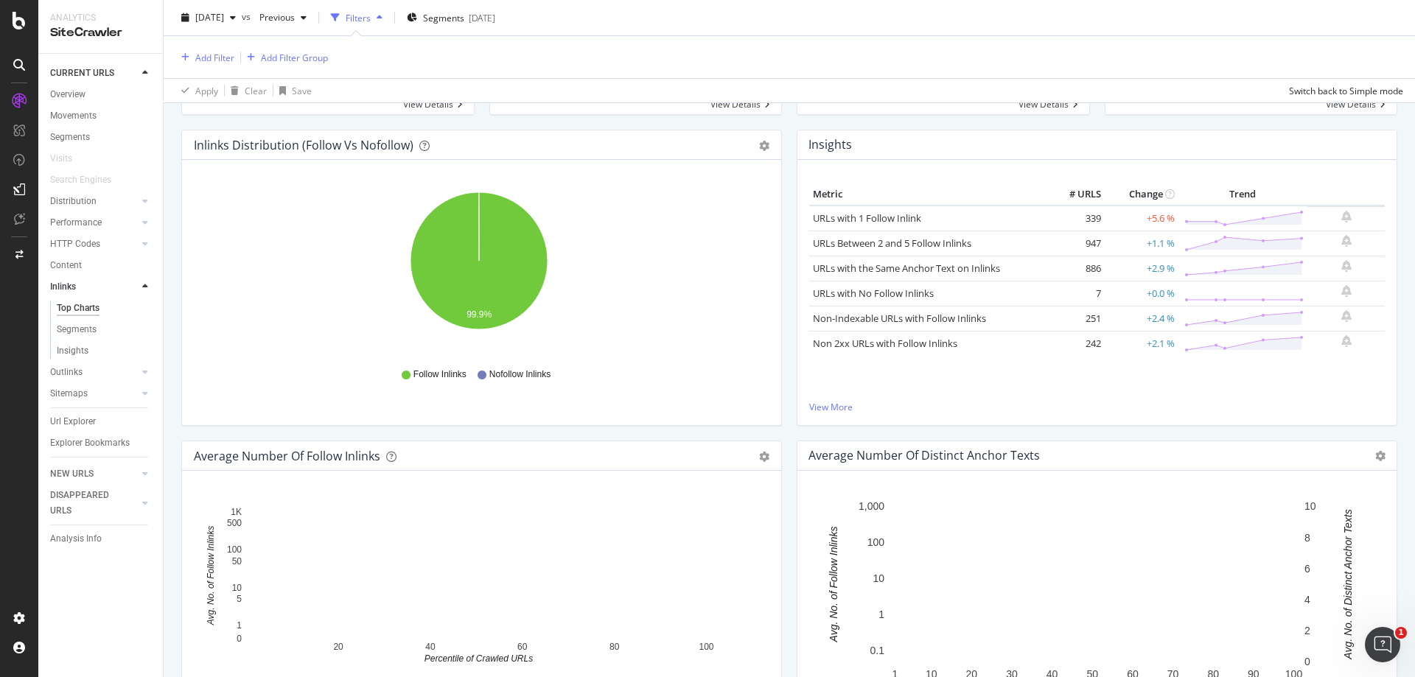
scroll to position [131, 0]
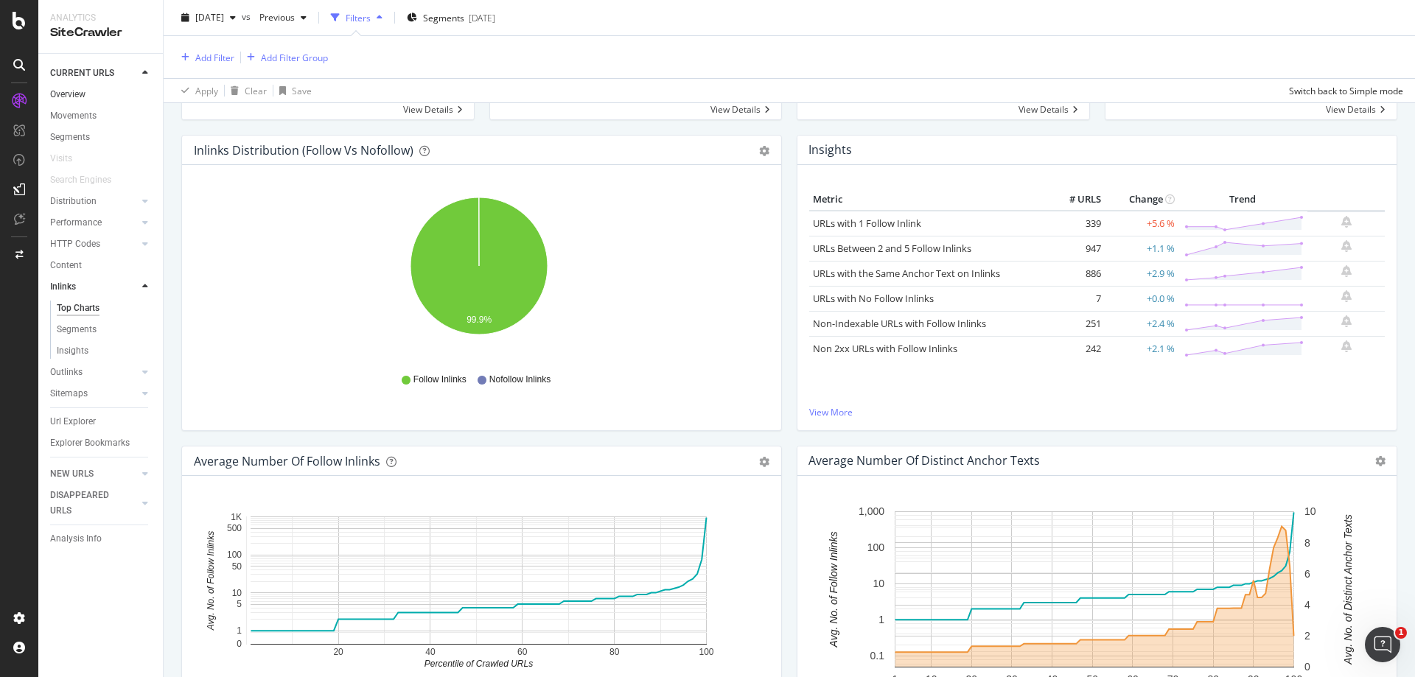
click at [87, 95] on link "Overview" at bounding box center [101, 94] width 102 height 15
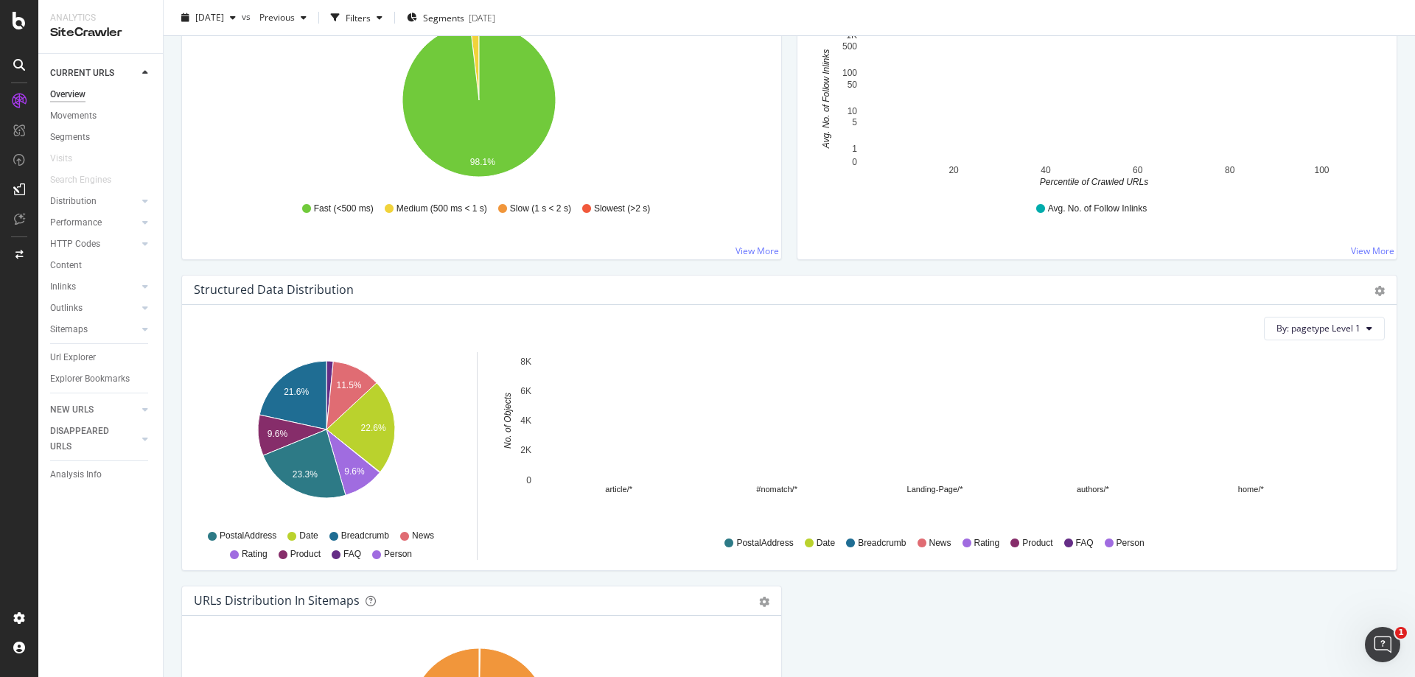
scroll to position [1179, 0]
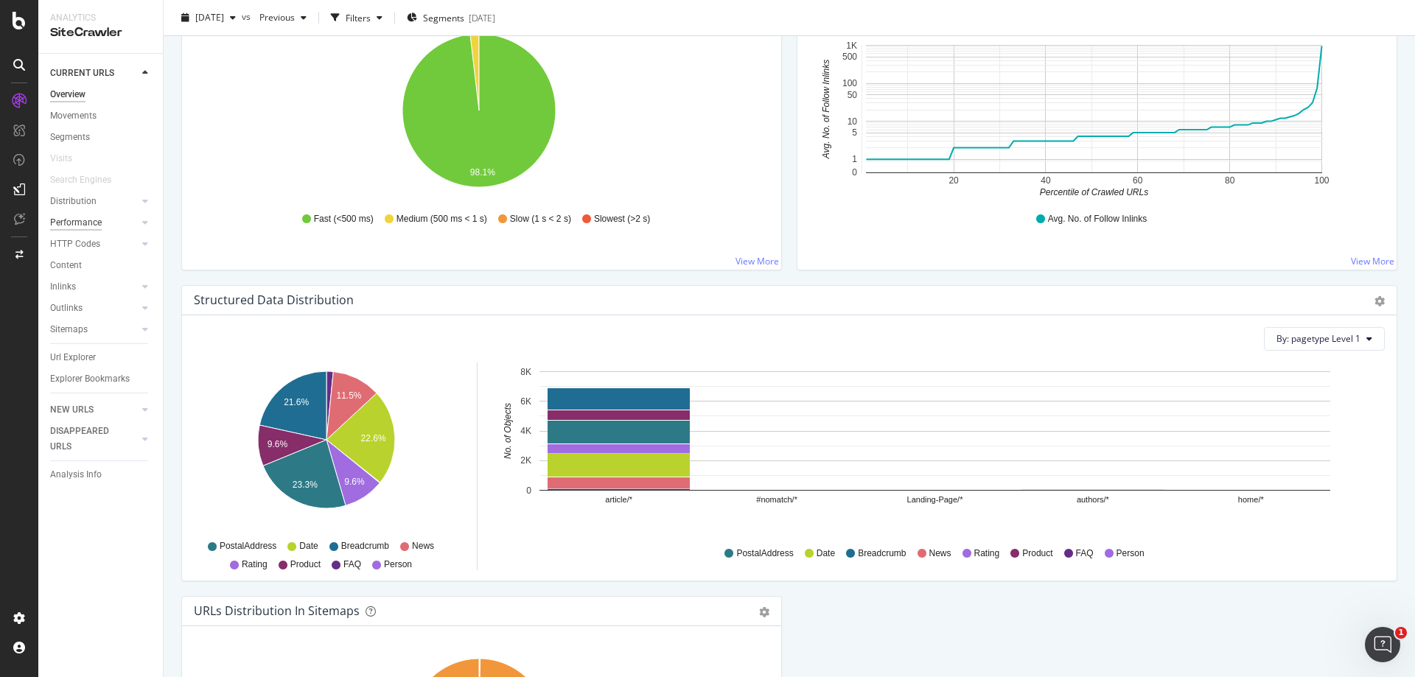
click at [94, 222] on div "Performance" at bounding box center [76, 222] width 52 height 15
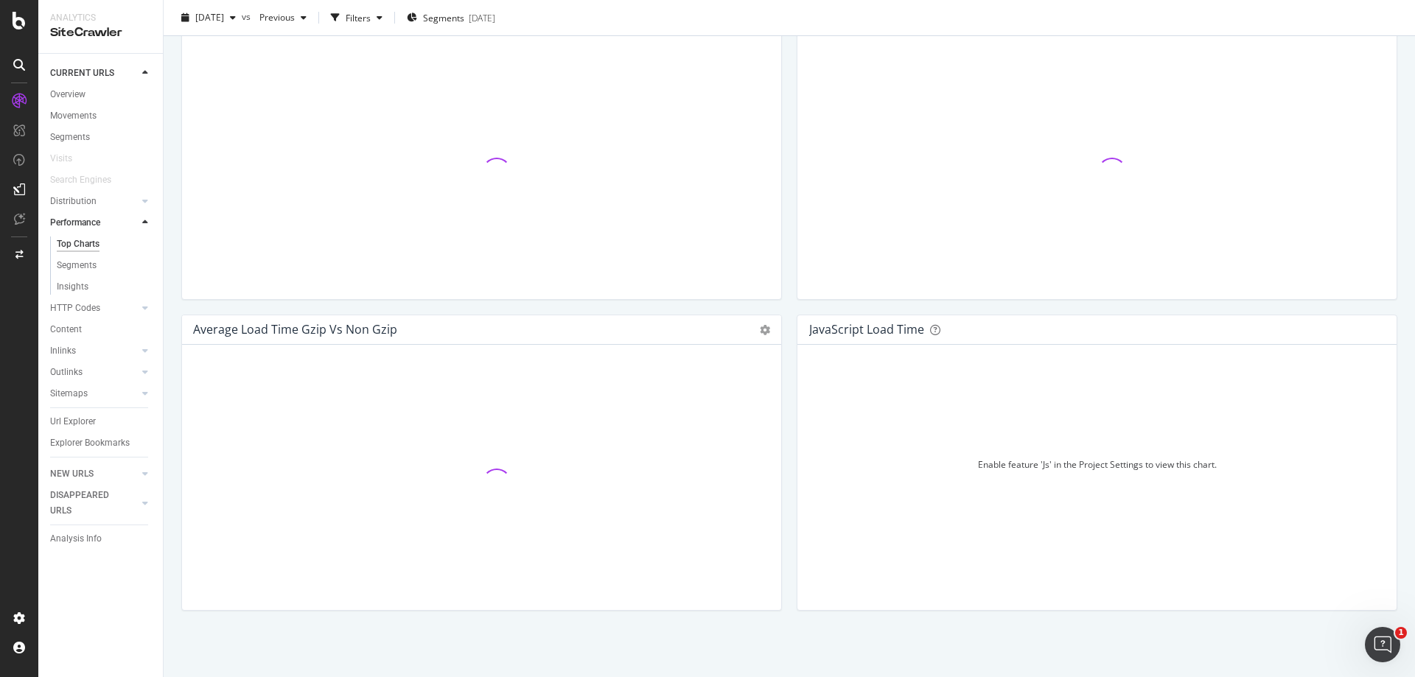
scroll to position [863, 0]
click at [87, 202] on div "Distribution" at bounding box center [73, 201] width 46 height 15
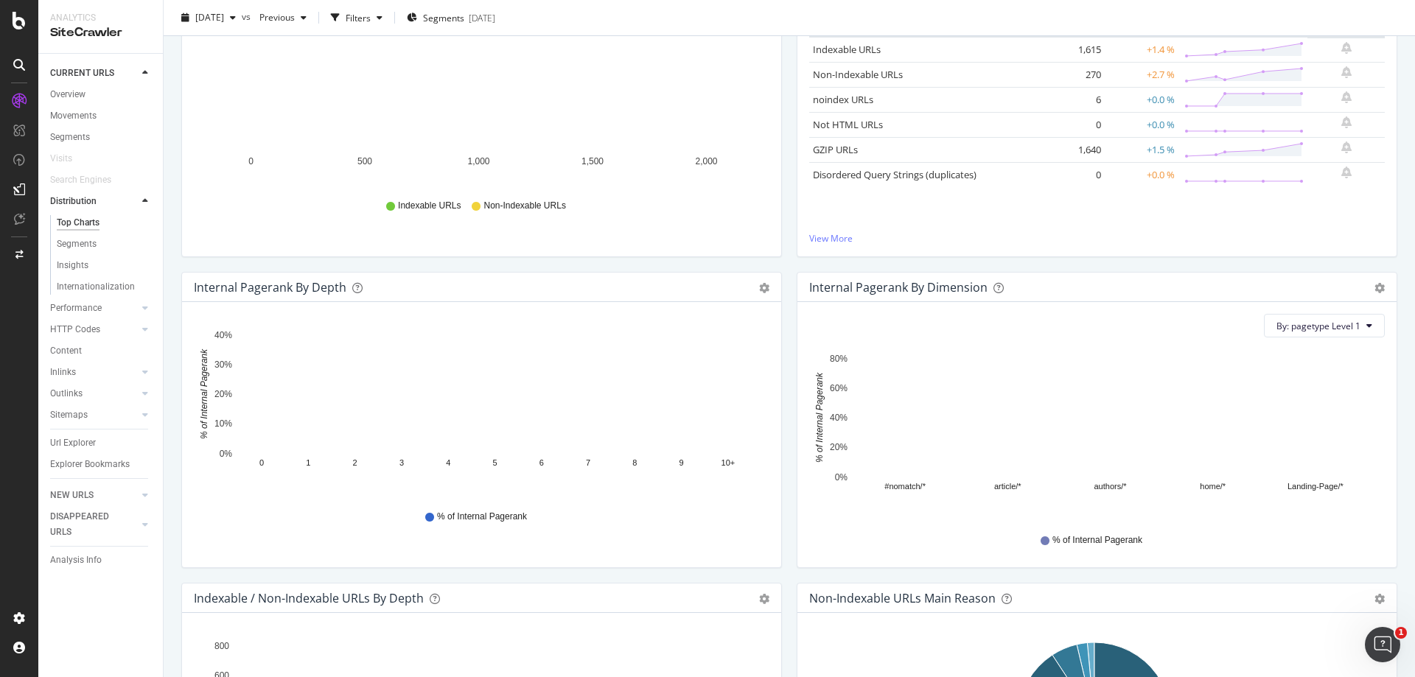
scroll to position [221, 0]
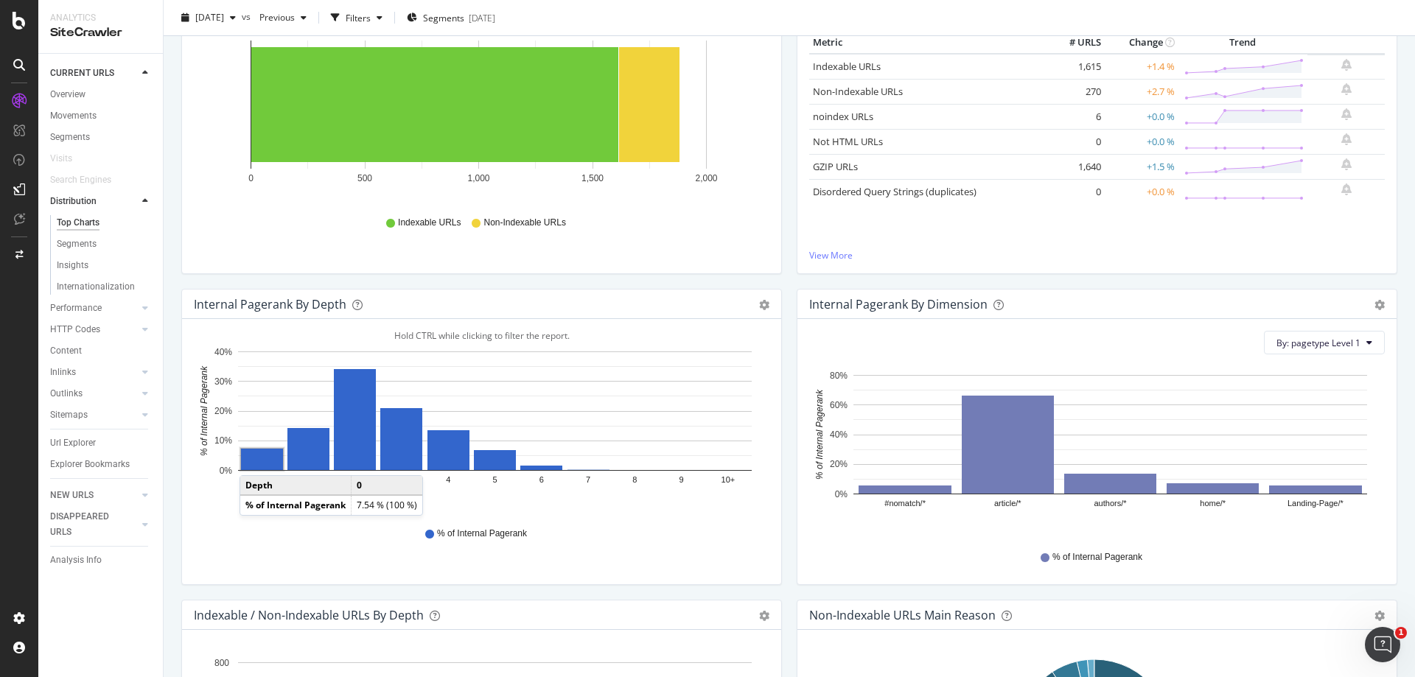
click at [254, 460] on rect "A chart." at bounding box center [262, 459] width 42 height 21
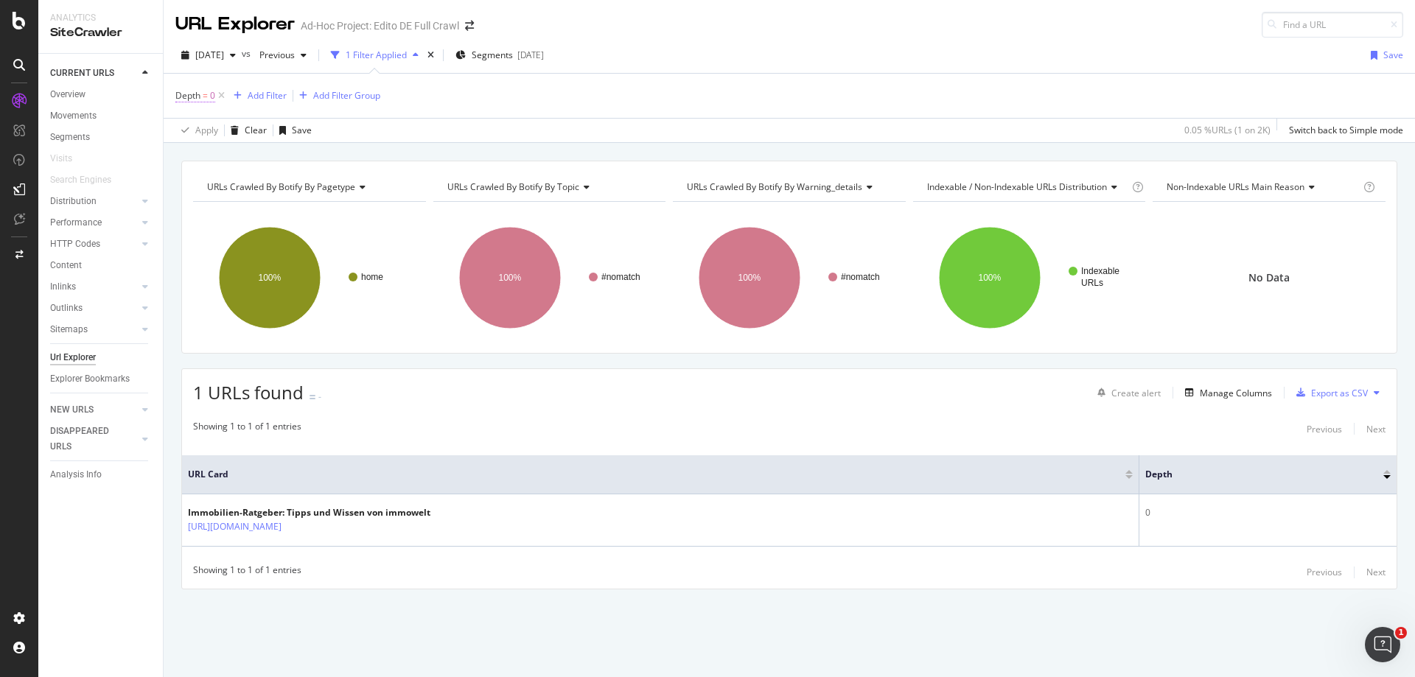
click at [206, 94] on span "=" at bounding box center [205, 95] width 5 height 13
click at [248, 174] on input "0" at bounding box center [269, 181] width 162 height 24
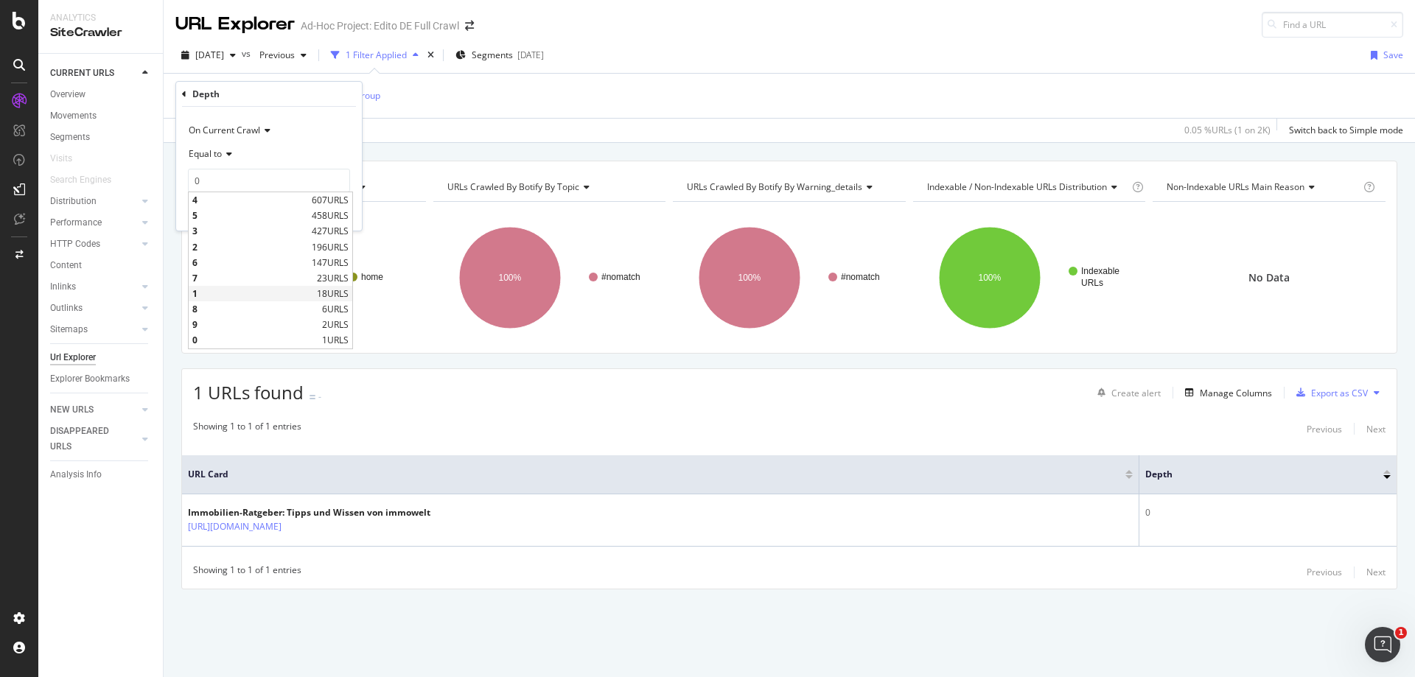
click at [257, 288] on span "1" at bounding box center [252, 293] width 121 height 13
type input "1"
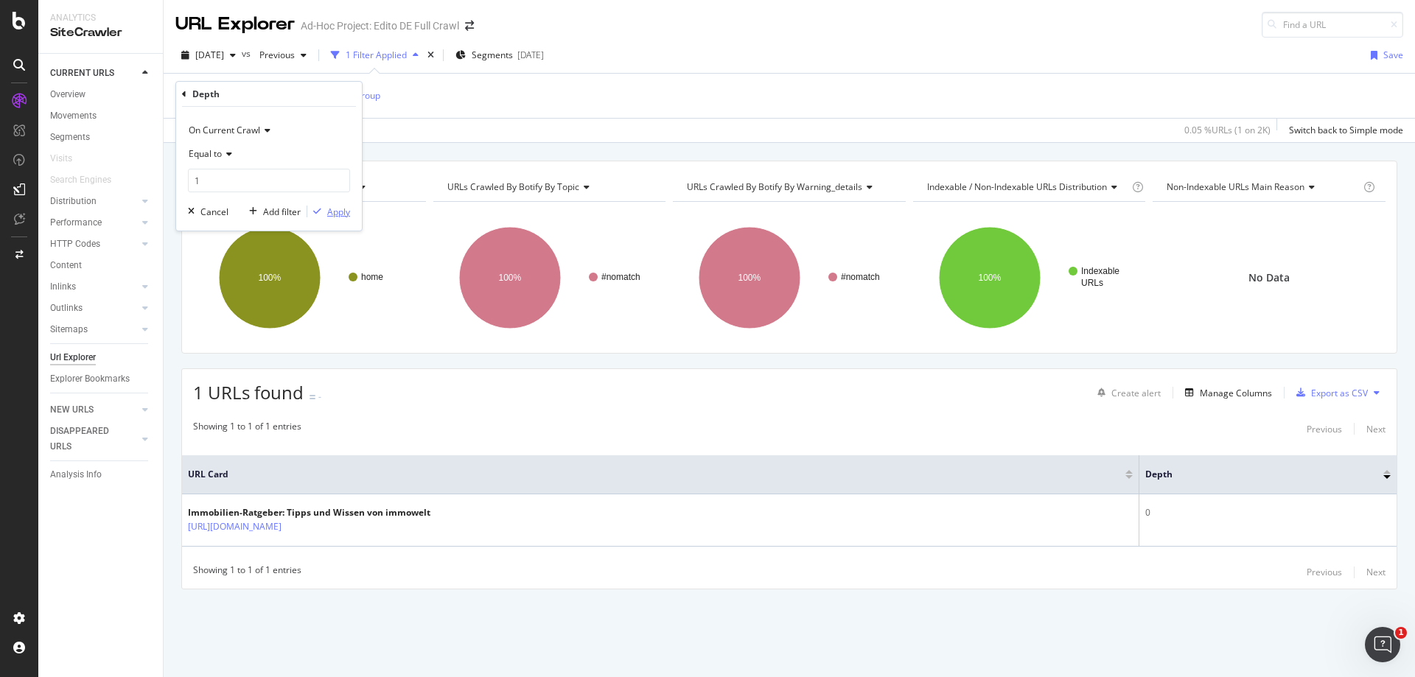
click at [333, 206] on div "Apply" at bounding box center [338, 212] width 23 height 13
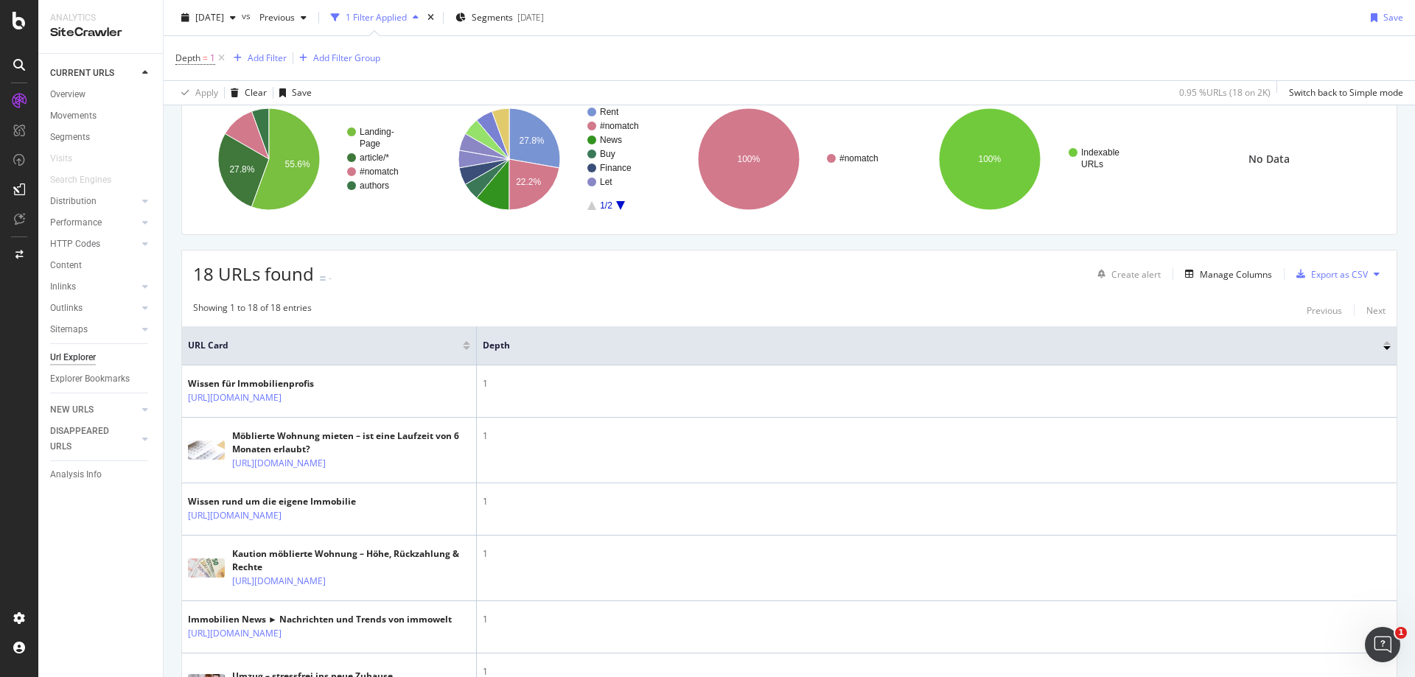
scroll to position [147, 0]
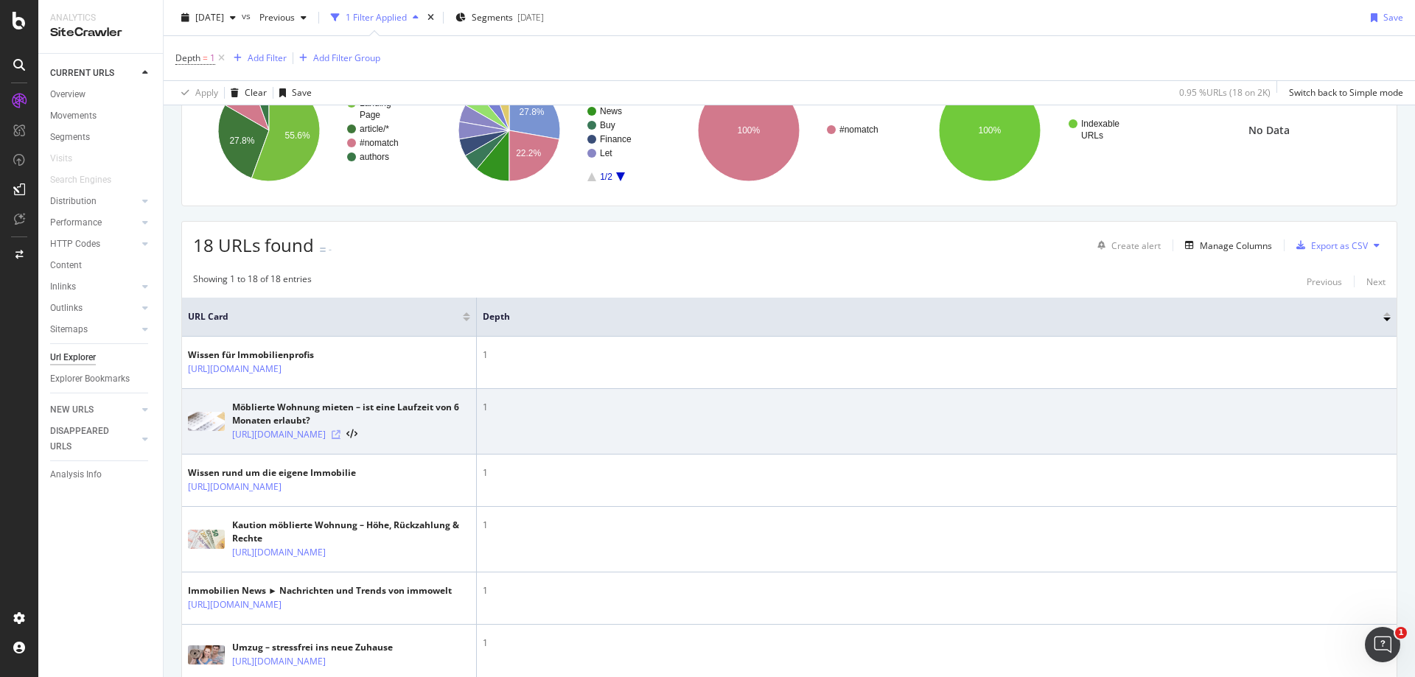
click at [340, 439] on icon at bounding box center [336, 434] width 9 height 9
